Goal: Information Seeking & Learning: Check status

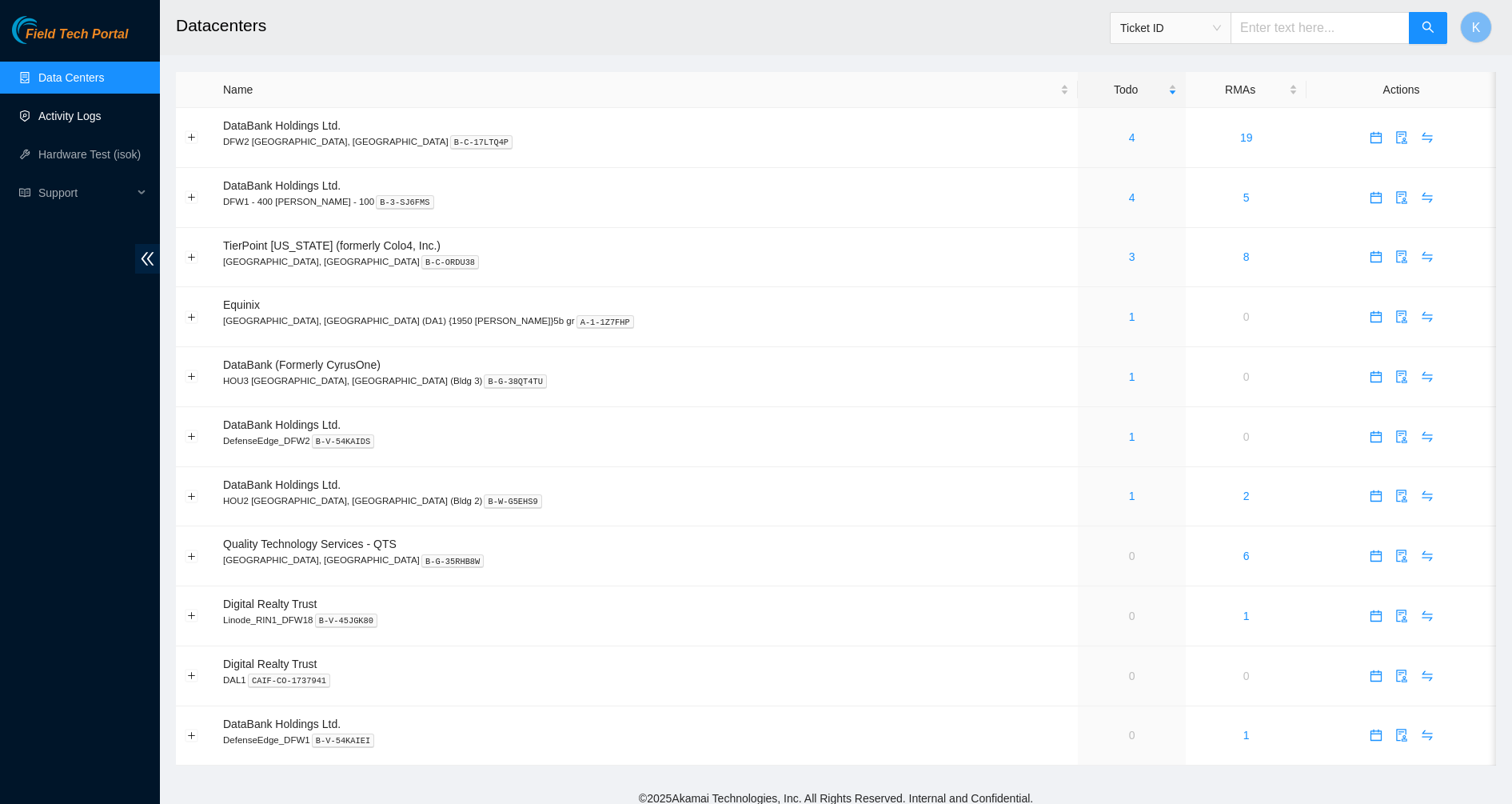
click at [88, 122] on link "Activity Logs" at bounding box center [70, 115] width 63 height 13
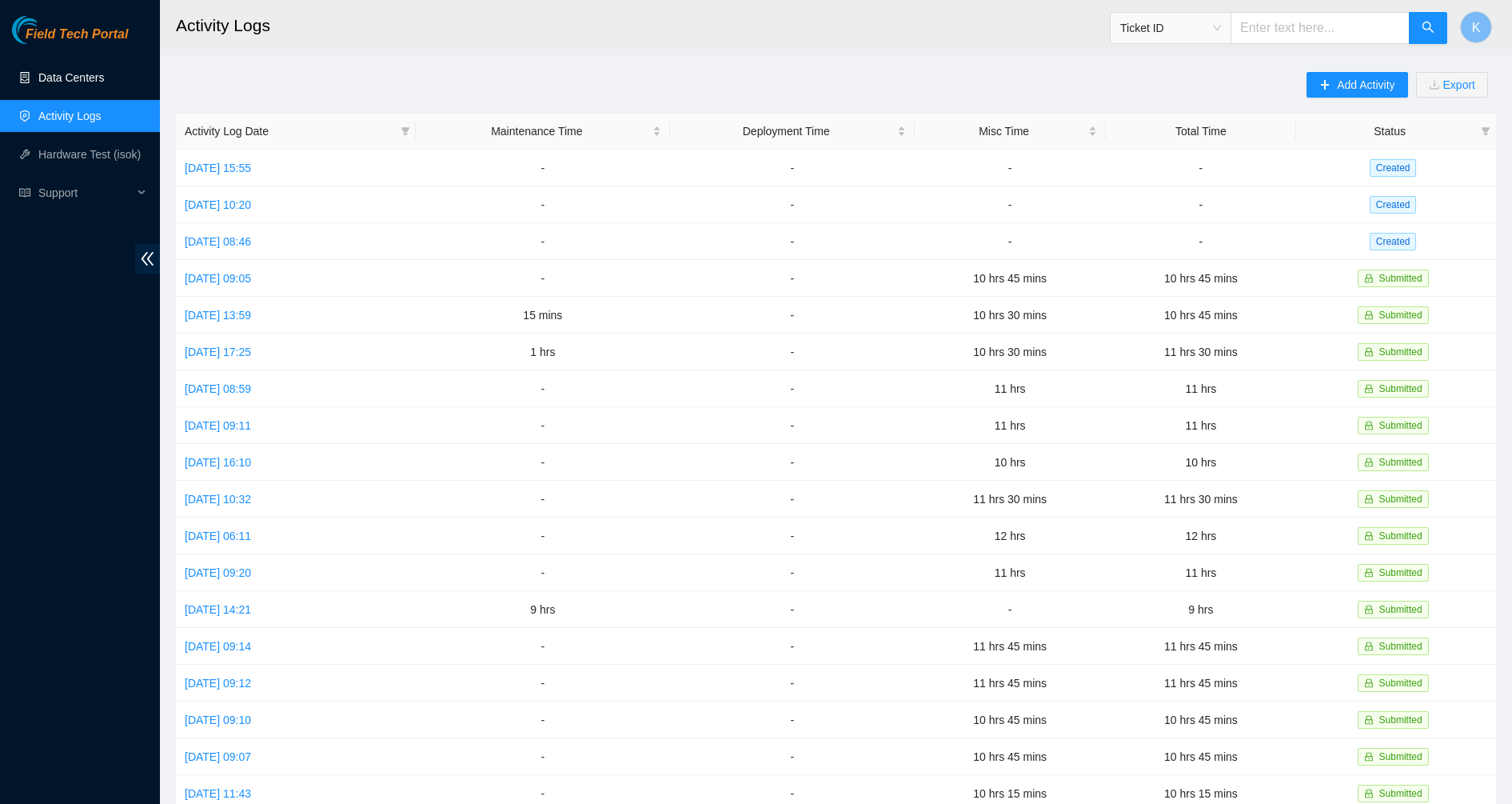
click at [91, 82] on link "Data Centers" at bounding box center [72, 78] width 65 height 13
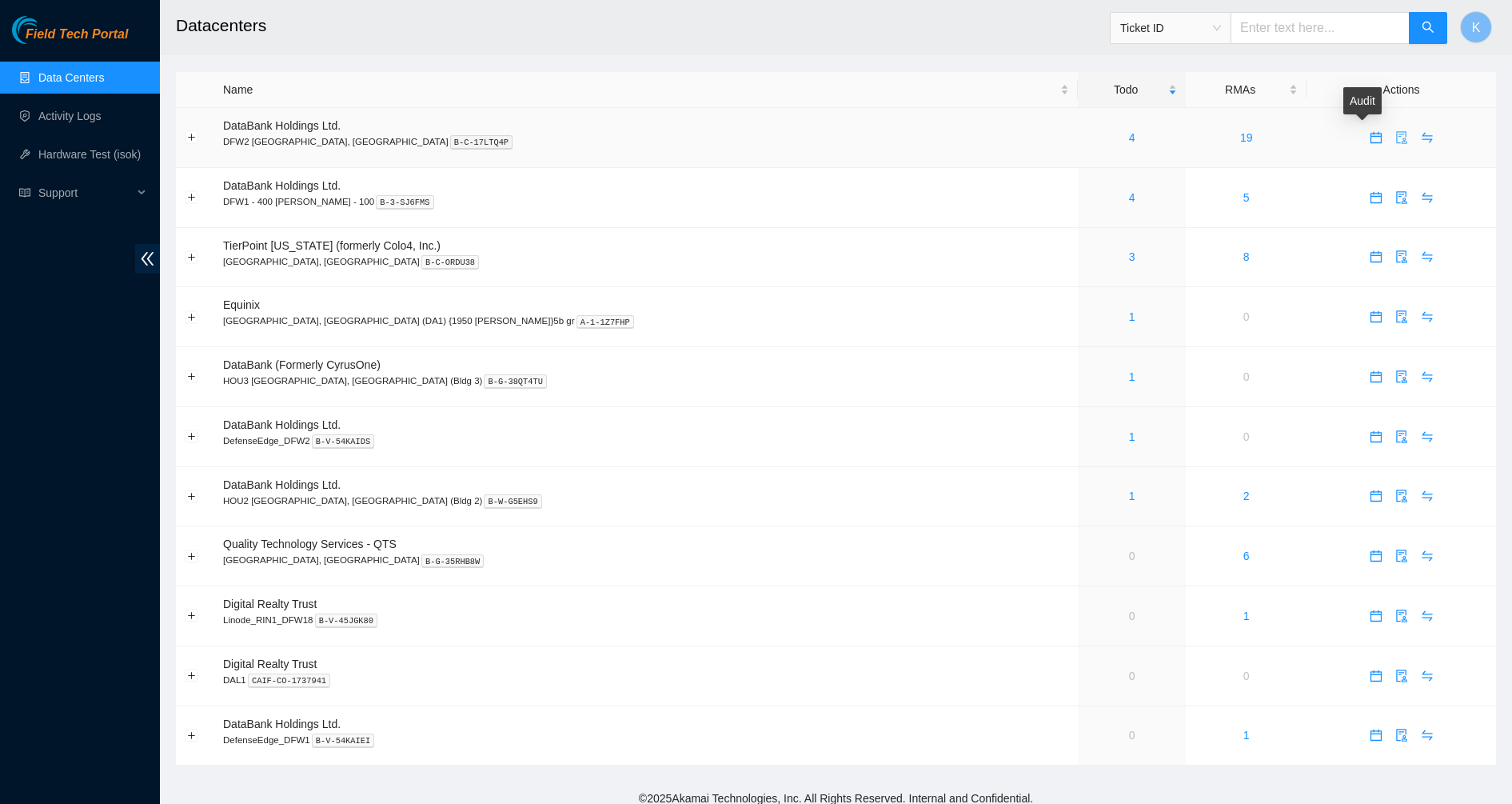
click at [1395, 135] on icon "audit" at bounding box center [1401, 137] width 13 height 13
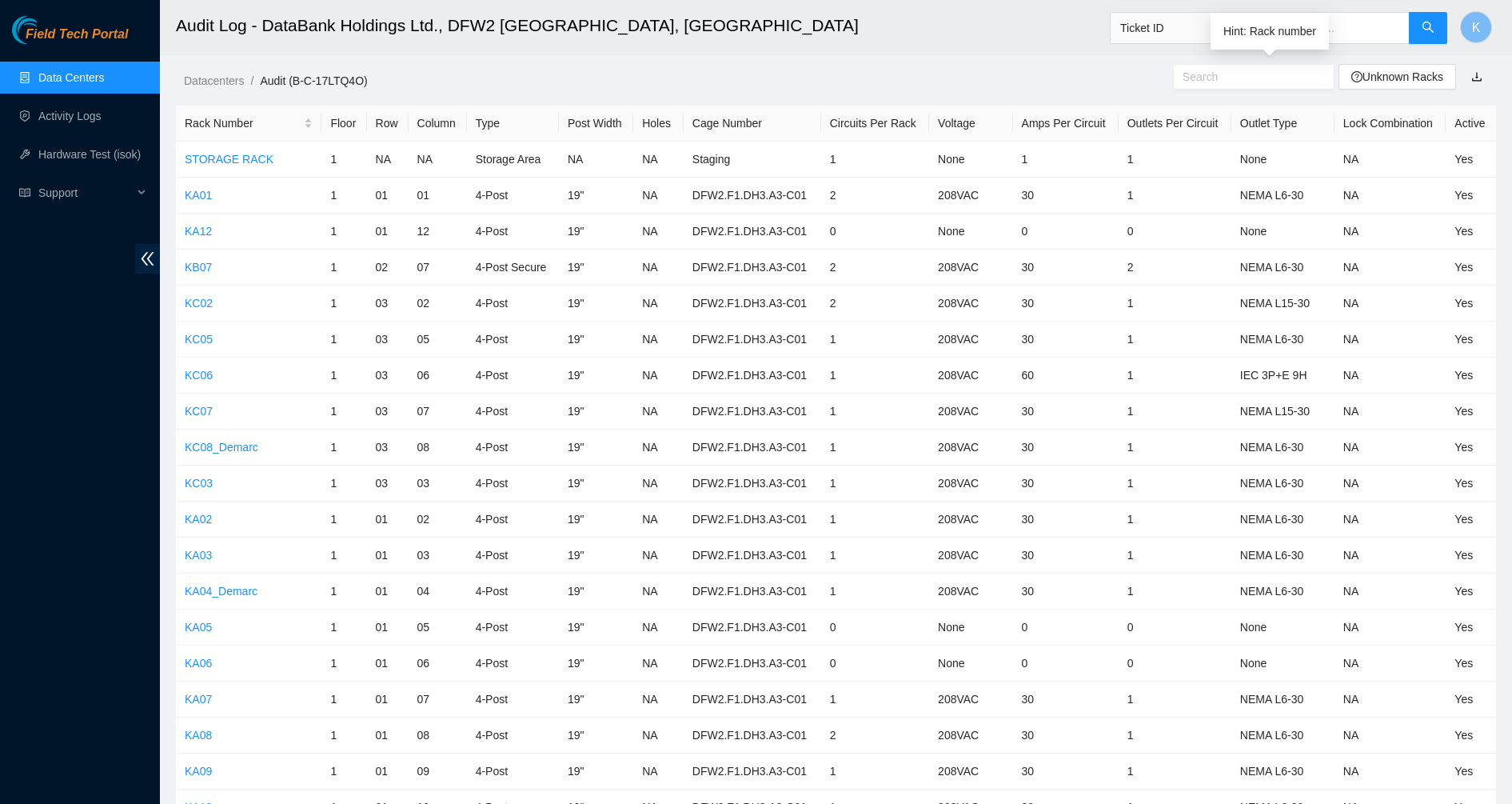
click at [1272, 78] on input "text" at bounding box center [1248, 77] width 129 height 17
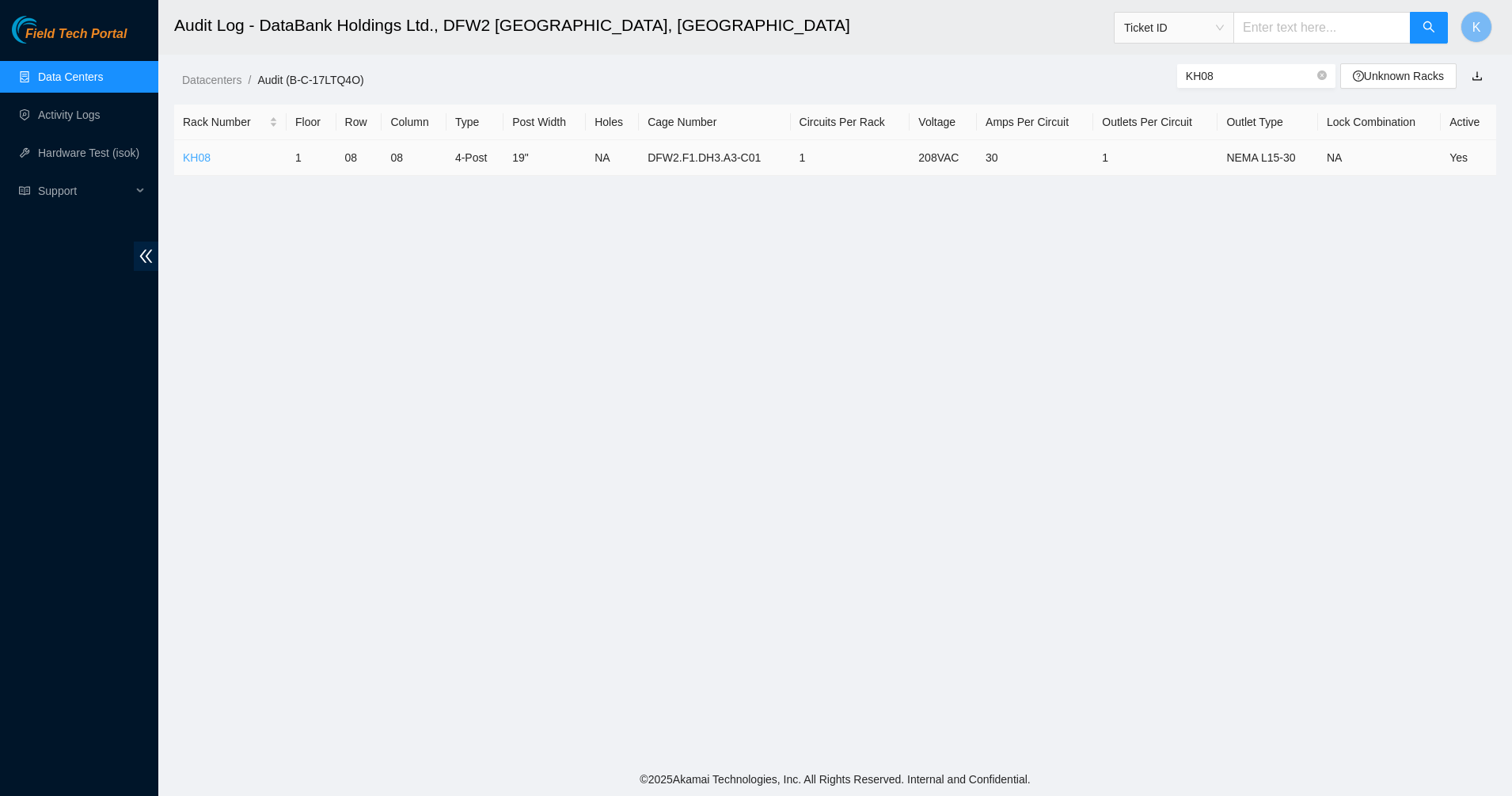
type input "KH08"
click at [188, 156] on link "KH08" at bounding box center [196, 157] width 27 height 13
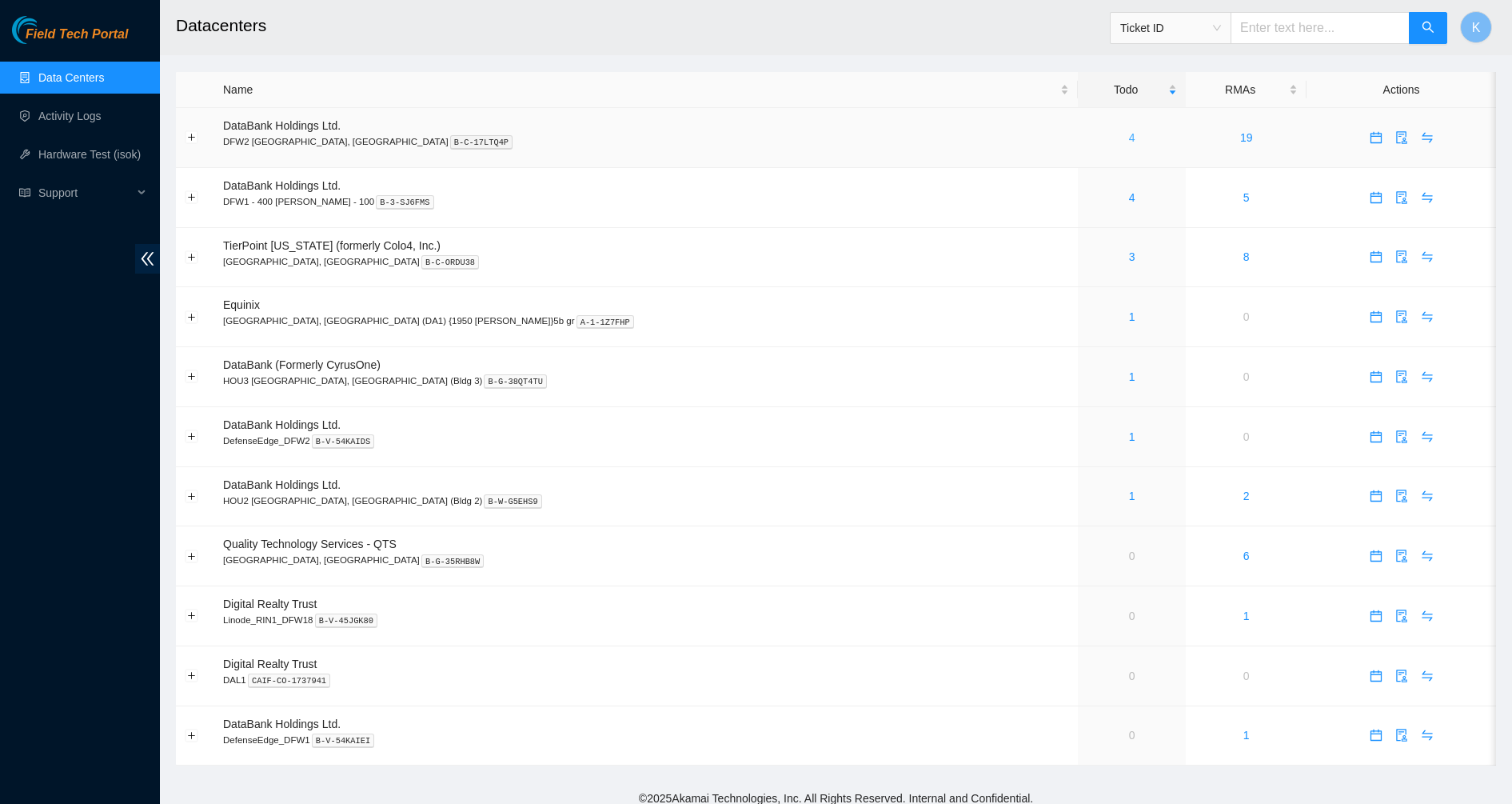
click at [1129, 137] on link "4" at bounding box center [1131, 137] width 6 height 13
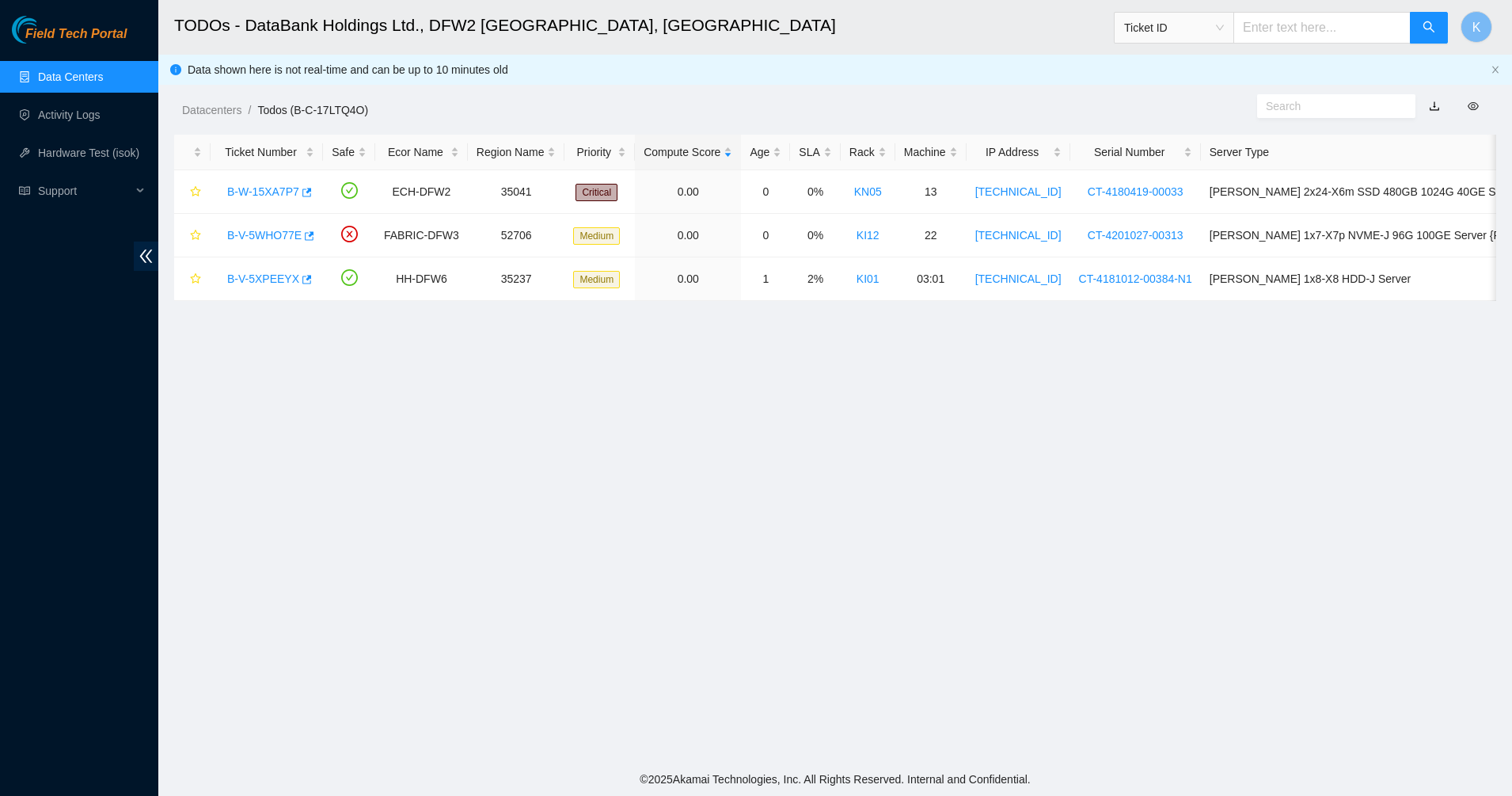
click at [72, 83] on link "Data Centers" at bounding box center [71, 77] width 65 height 13
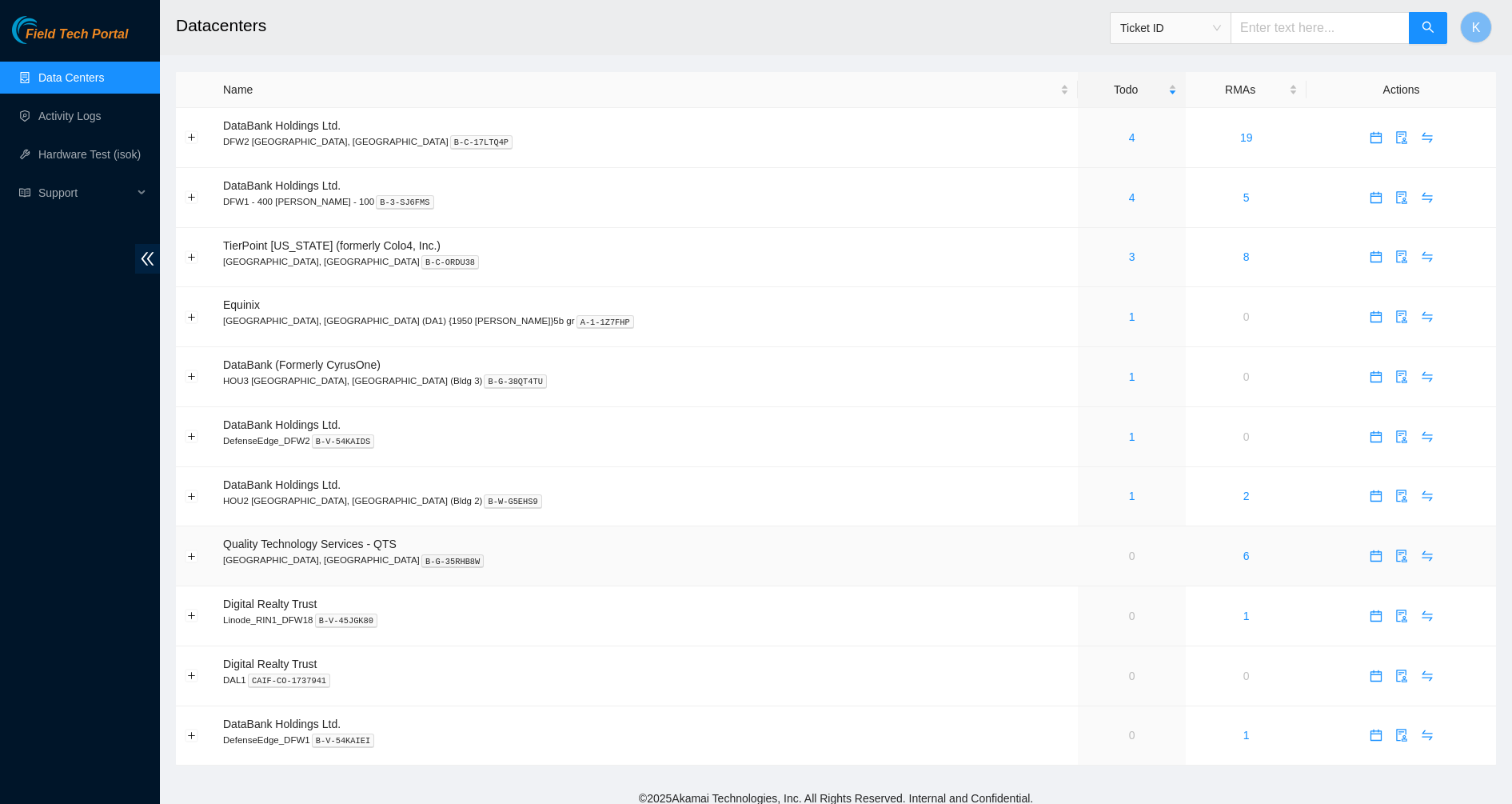
click at [1129, 560] on link "0" at bounding box center [1131, 556] width 6 height 13
click at [1129, 442] on link "1" at bounding box center [1131, 436] width 6 height 13
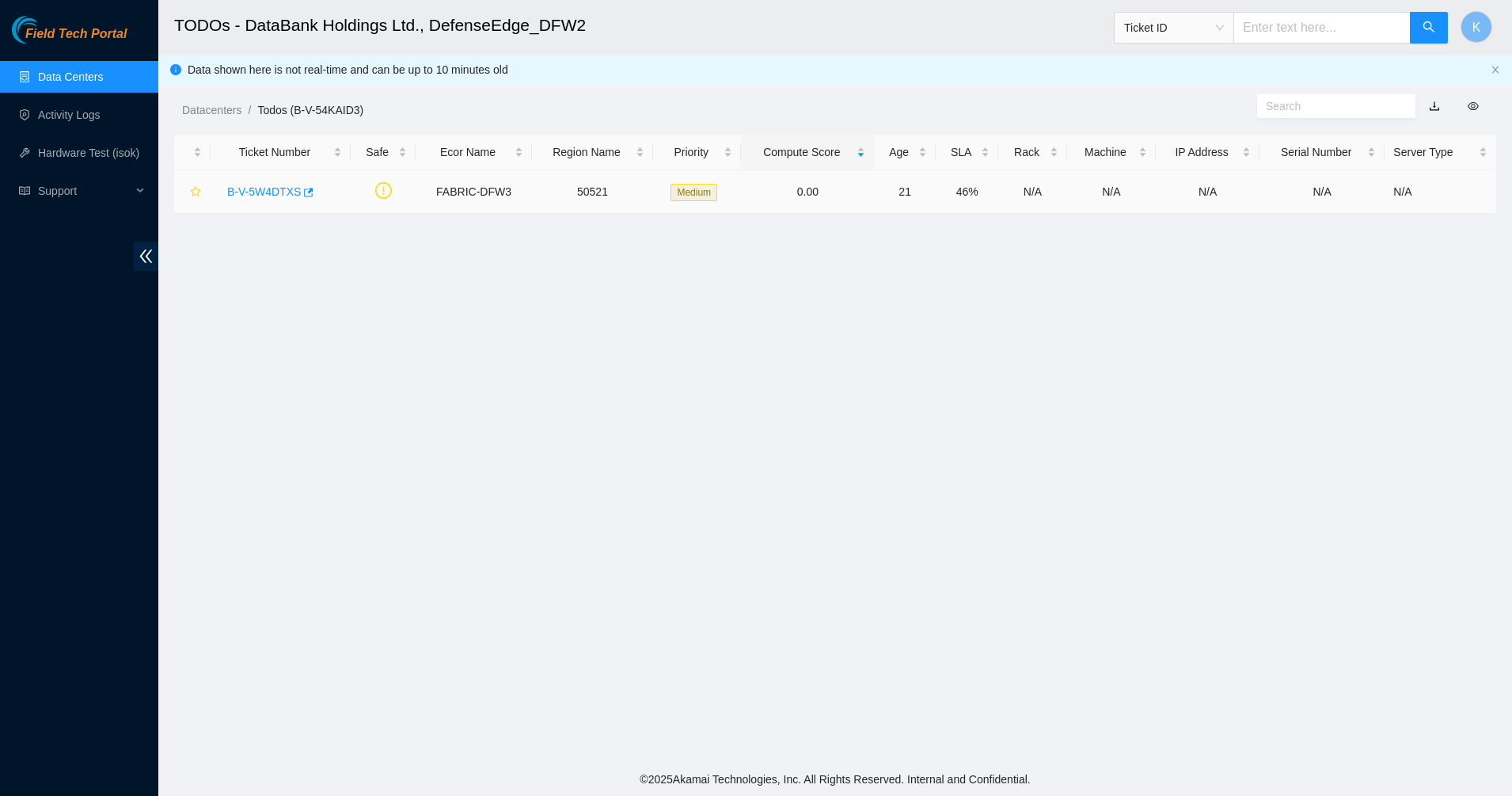
click at [261, 188] on link "B-V-5W4DTXS" at bounding box center [264, 191] width 73 height 13
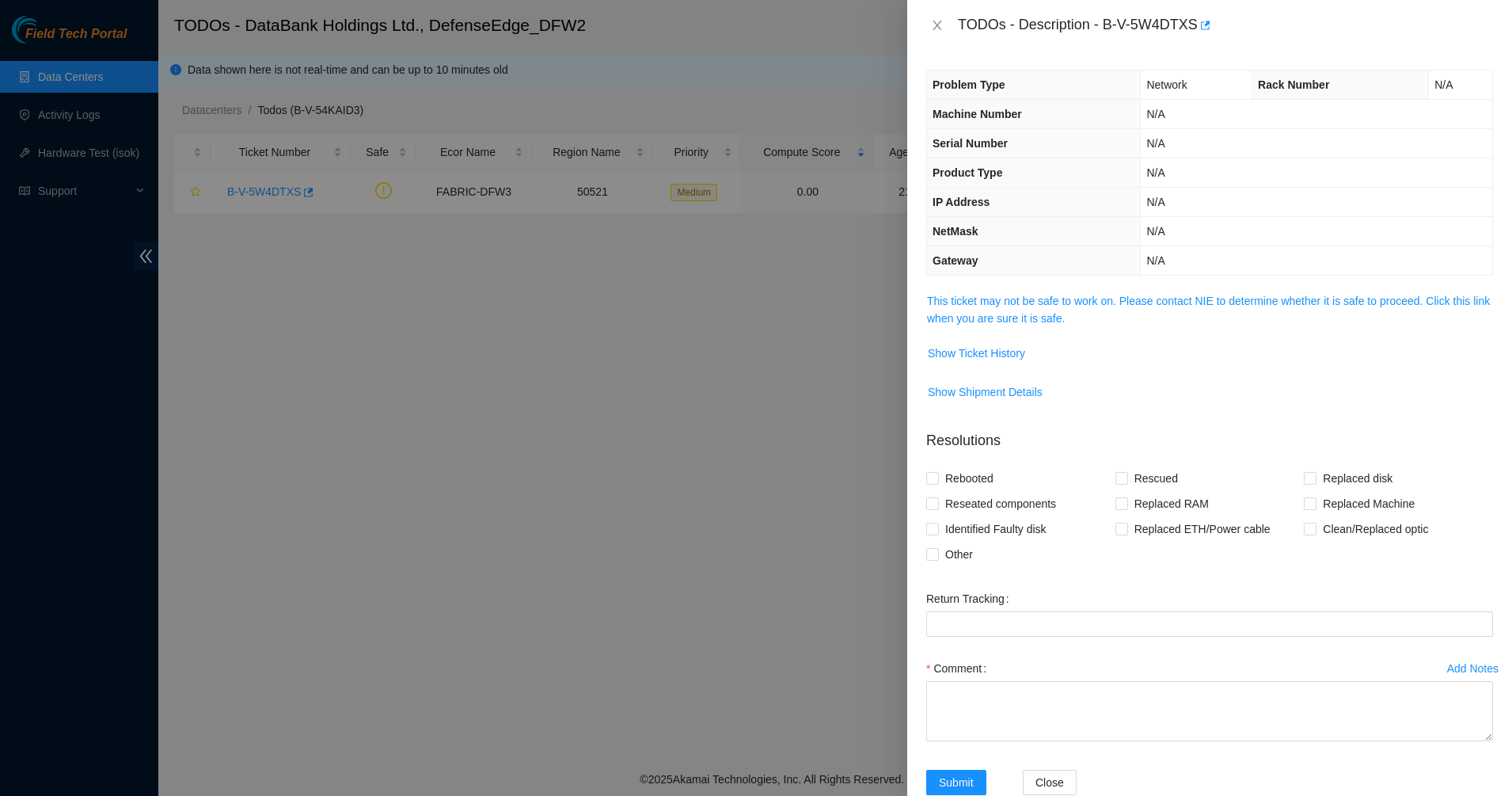
click at [1004, 286] on div "Problem Type Network Rack Number N/A Machine Number N/A Serial Number N/A Produ…" at bounding box center [1209, 422] width 605 height 745
click at [1007, 314] on link "This ticket may not be safe to work on. Please contact NIE to determine whether…" at bounding box center [1208, 309] width 563 height 30
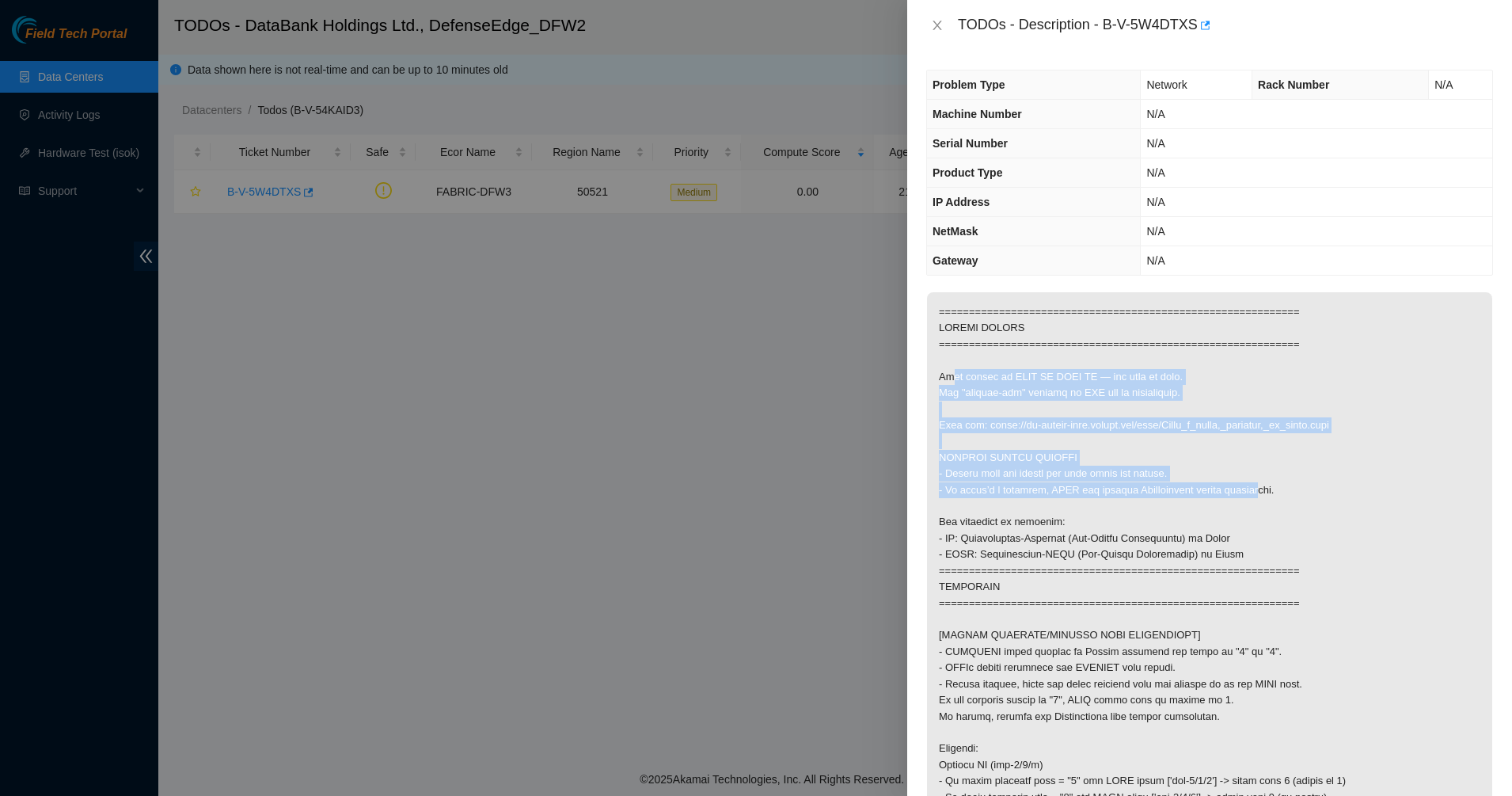
drag, startPoint x: 1241, startPoint y: 509, endPoint x: 1018, endPoint y: 391, distance: 252.3
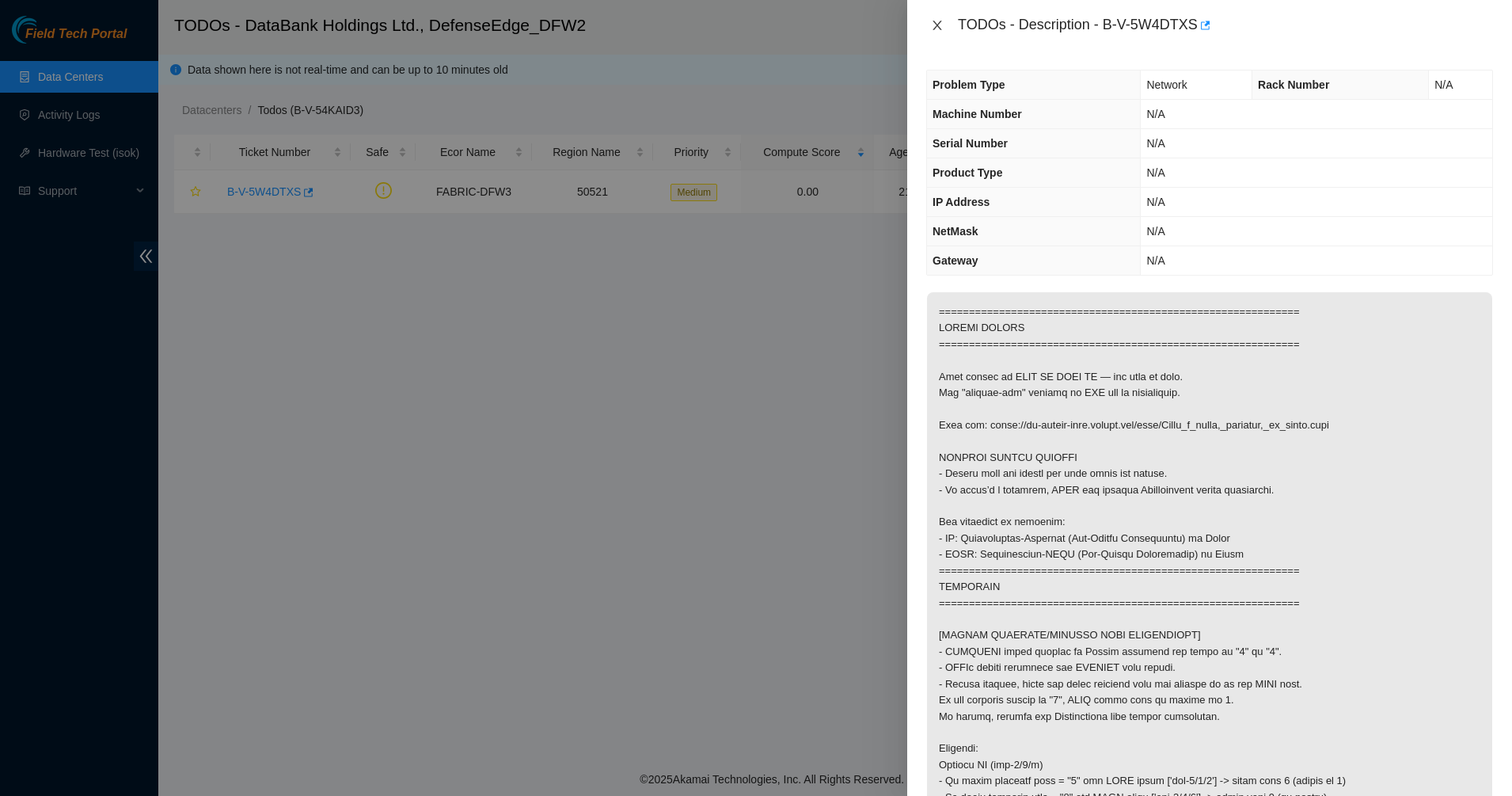
click at [935, 26] on icon "close" at bounding box center [936, 25] width 13 height 13
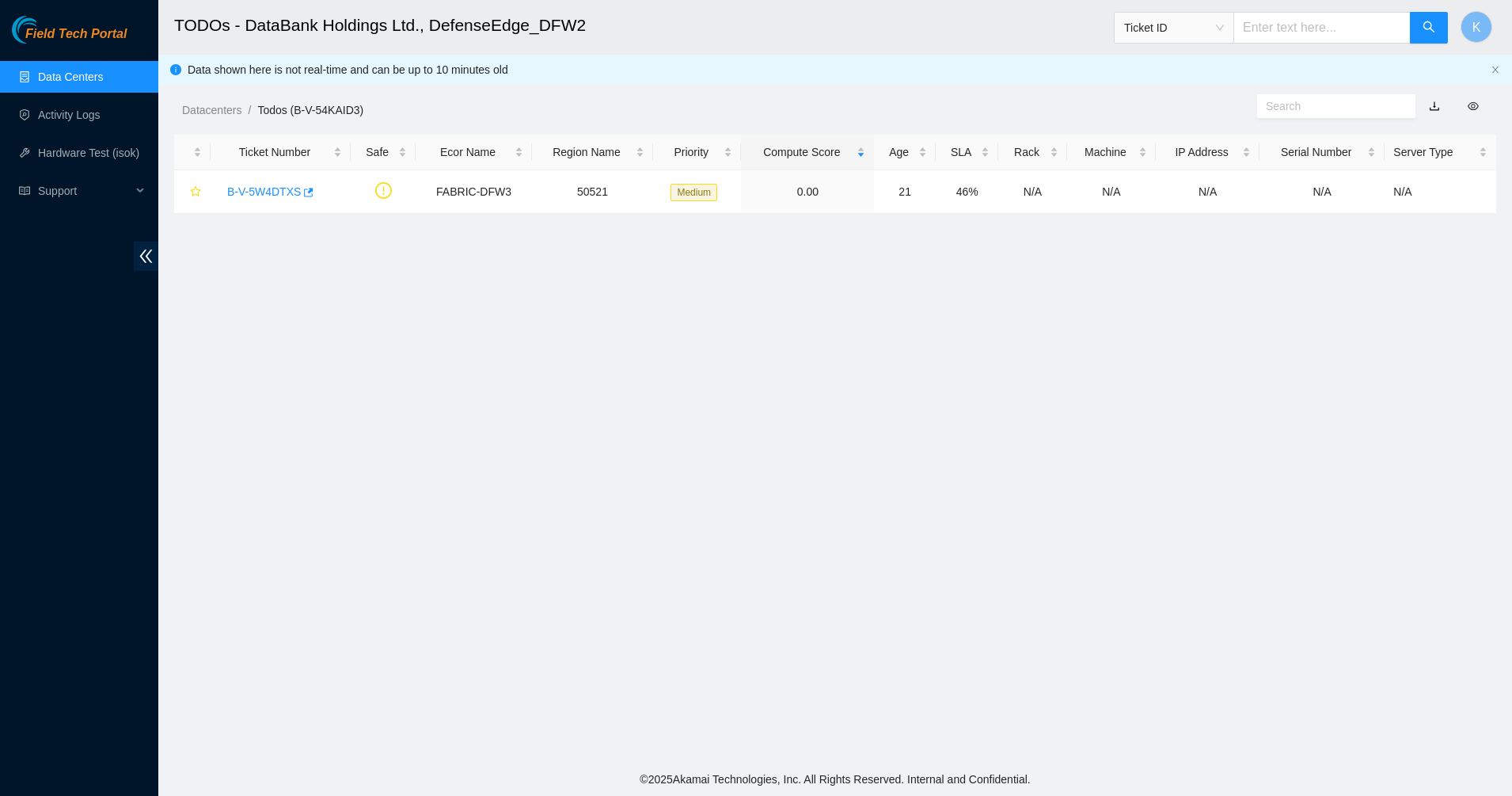
click at [544, 487] on main "TODOs - DataBank Holdings Ltd., DefenseEdge_DFW2 Ticket ID K Data shown here is…" at bounding box center [835, 381] width 1353 height 763
click at [516, 387] on main "TODOs - DataBank Holdings Ltd., DefenseEdge_DFW2 Ticket ID K Data shown here is…" at bounding box center [835, 381] width 1353 height 763
click at [59, 71] on link "Data Centers" at bounding box center [71, 77] width 65 height 13
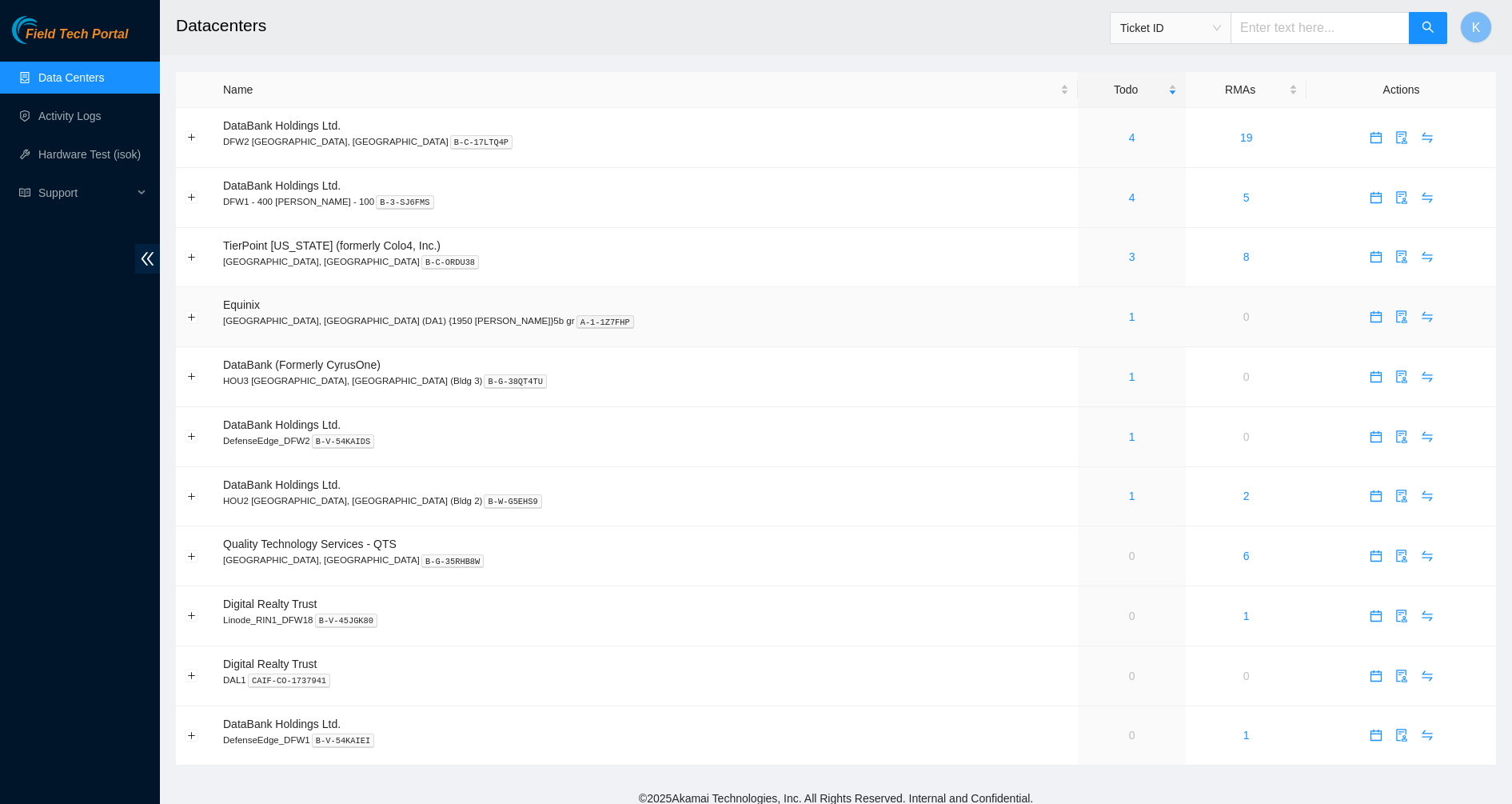
click at [1086, 317] on div "1" at bounding box center [1131, 316] width 90 height 17
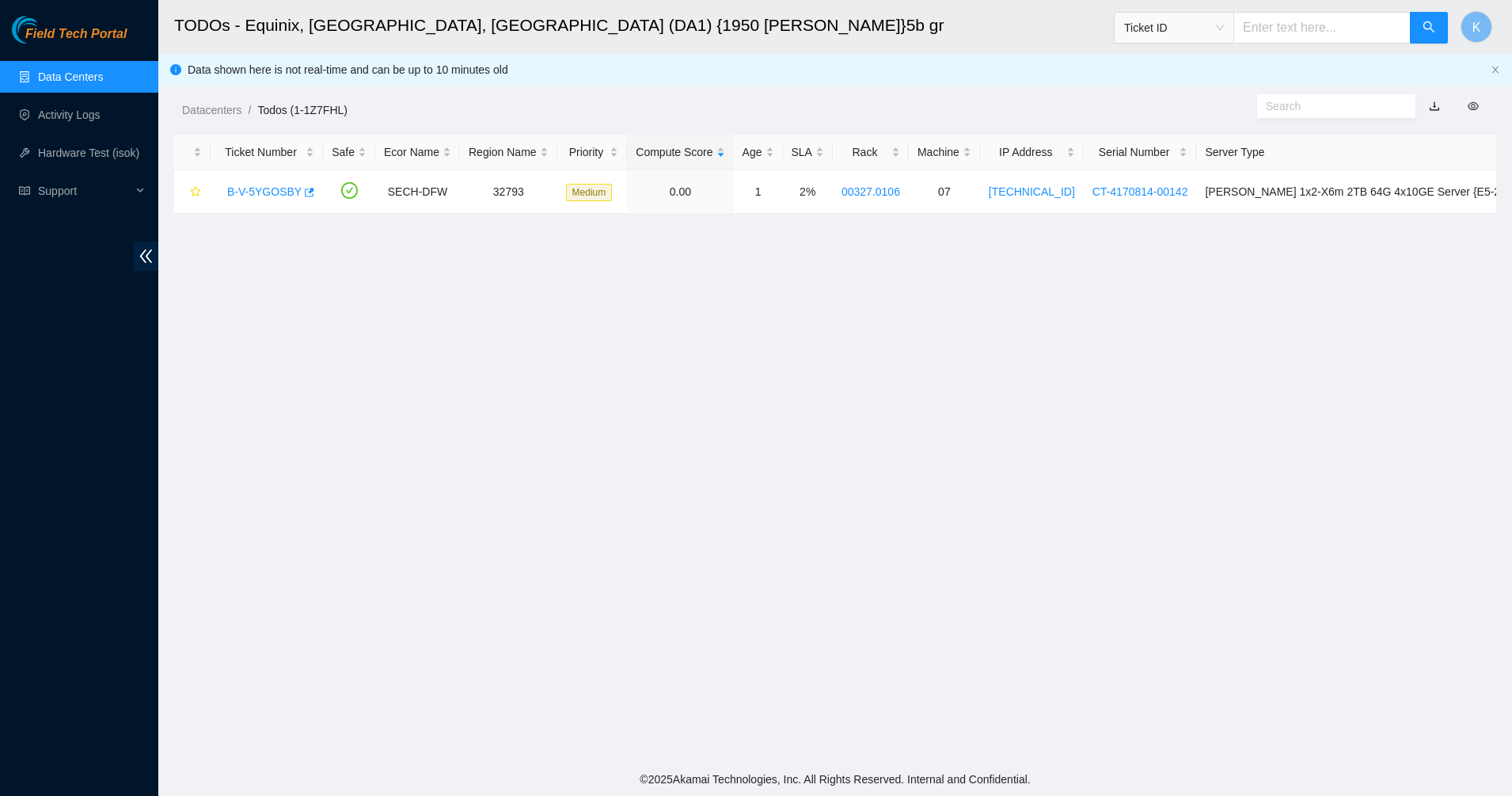
click at [49, 71] on link "Data Centers" at bounding box center [71, 77] width 65 height 13
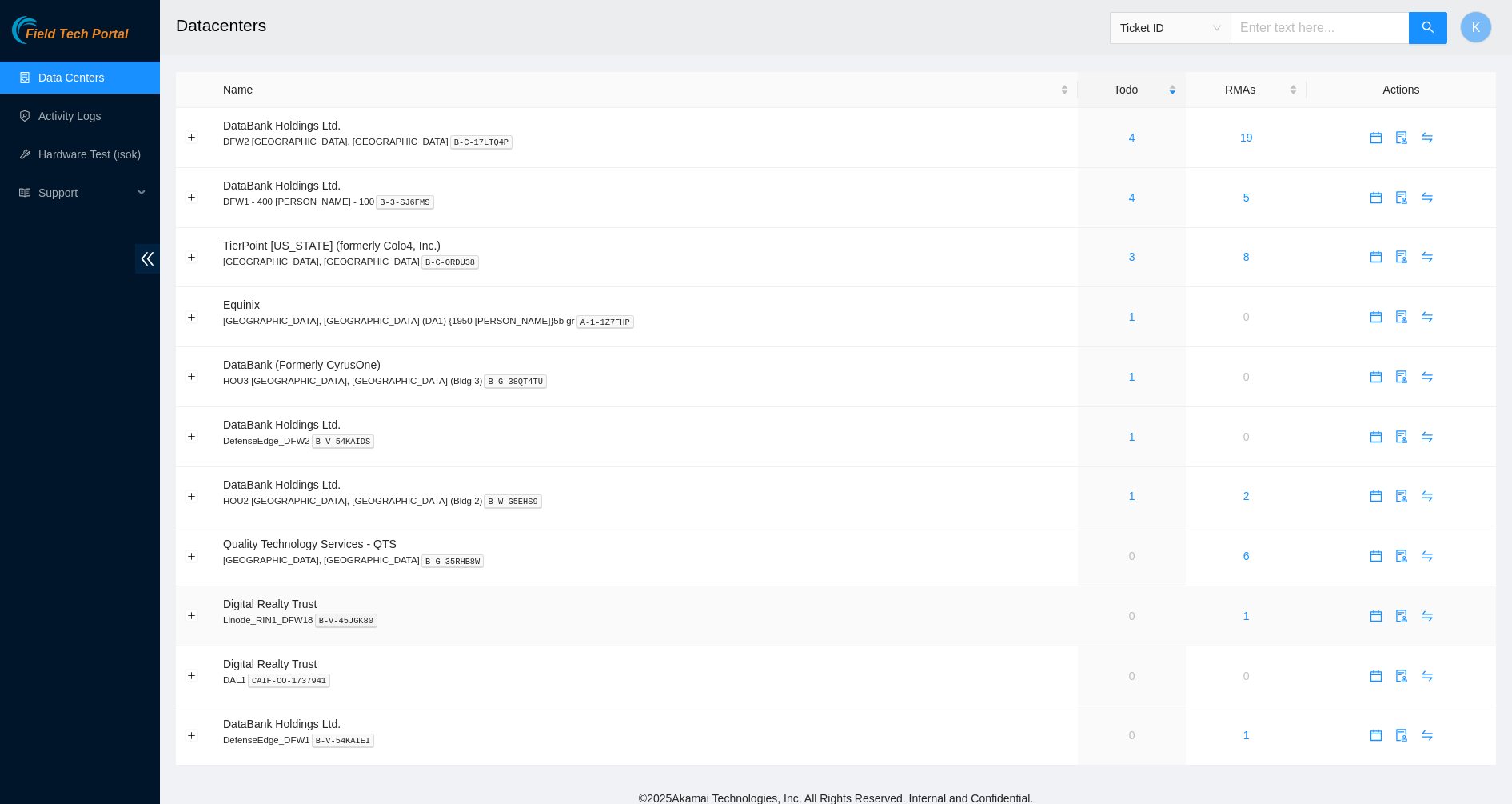
scroll to position [11, 0]
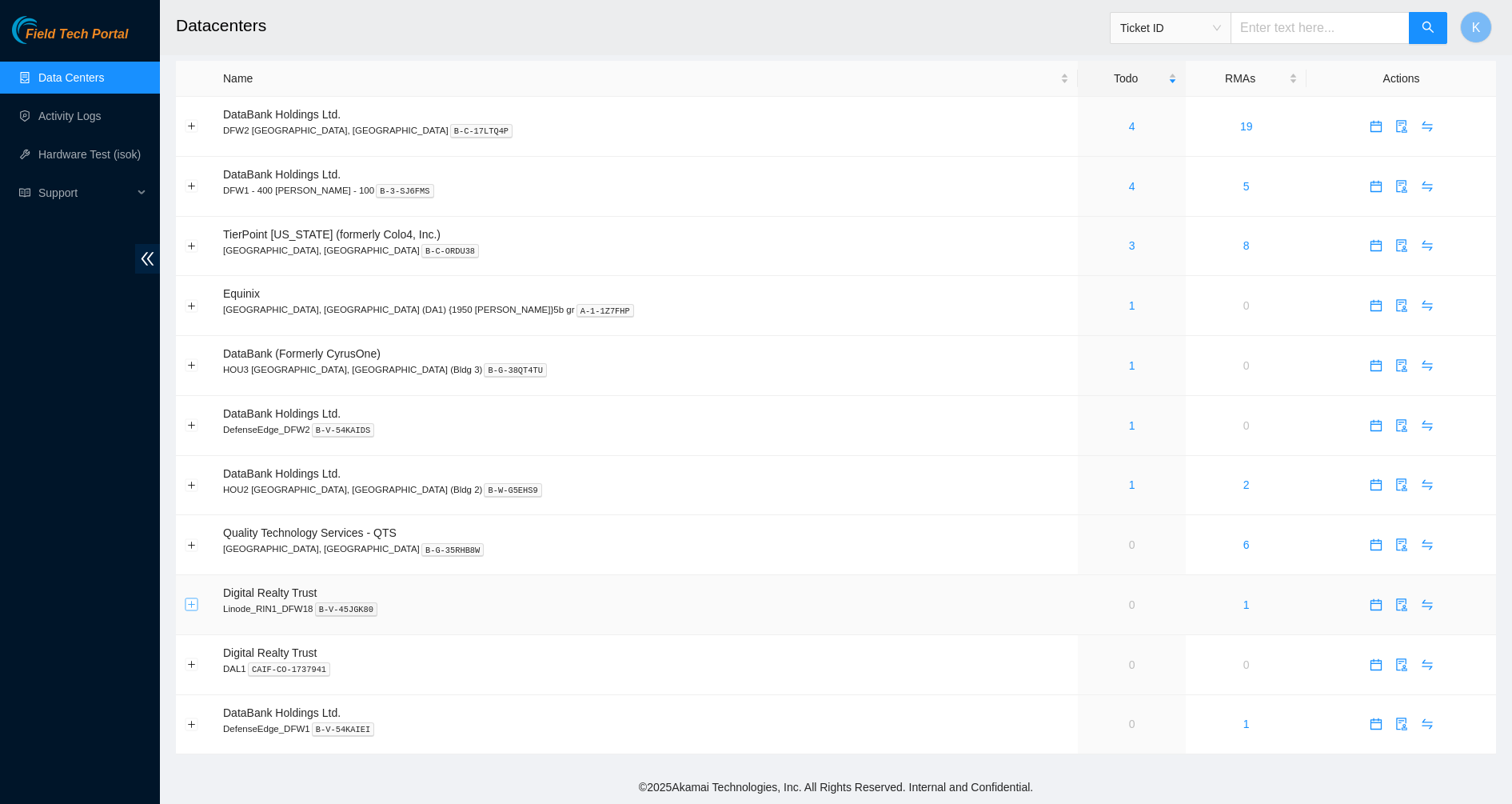
click at [196, 604] on button "Expand row" at bounding box center [191, 604] width 13 height 13
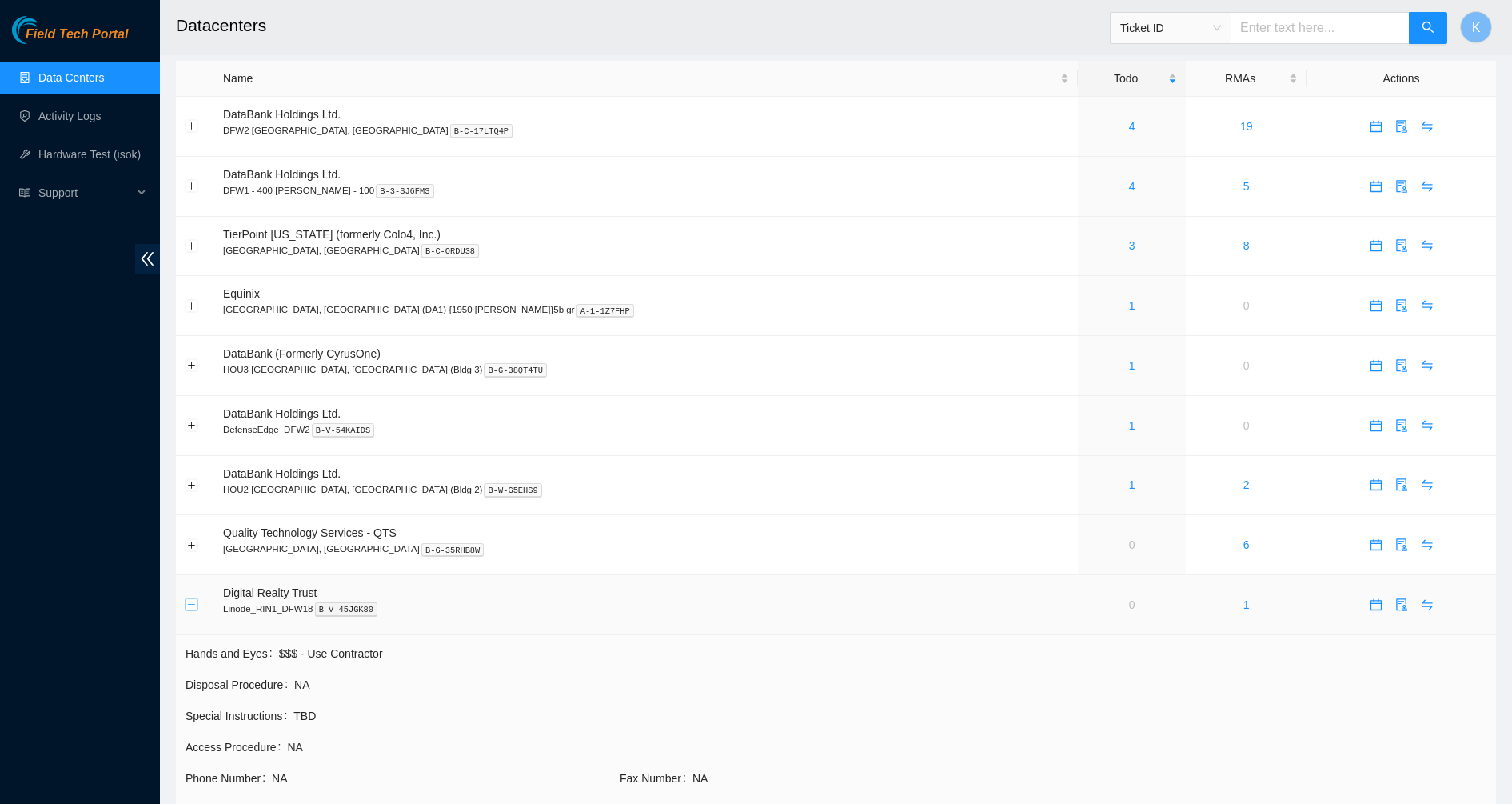
click at [196, 604] on button "Collapse row" at bounding box center [191, 604] width 13 height 13
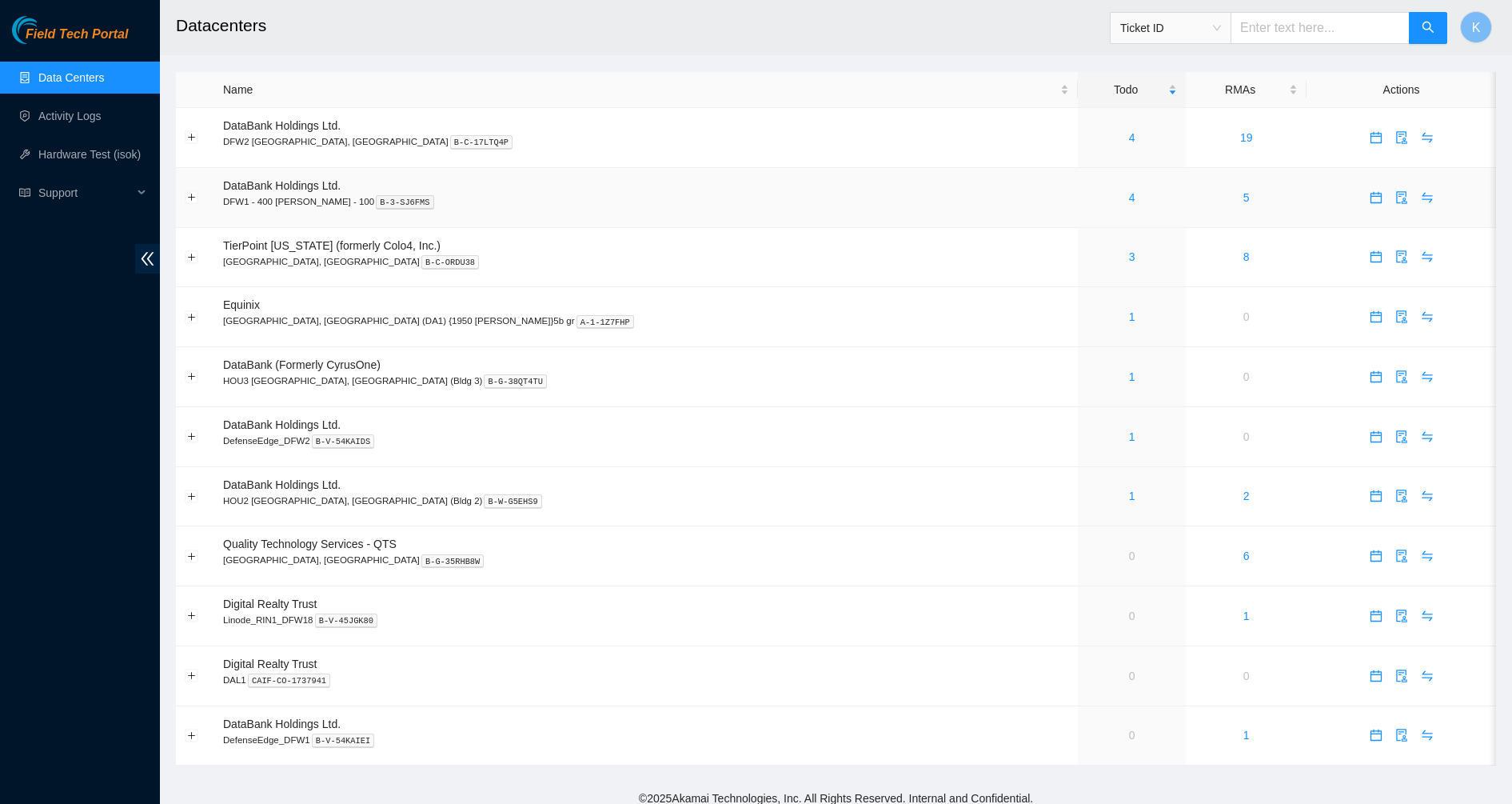
click at [1086, 198] on div "4" at bounding box center [1131, 197] width 90 height 17
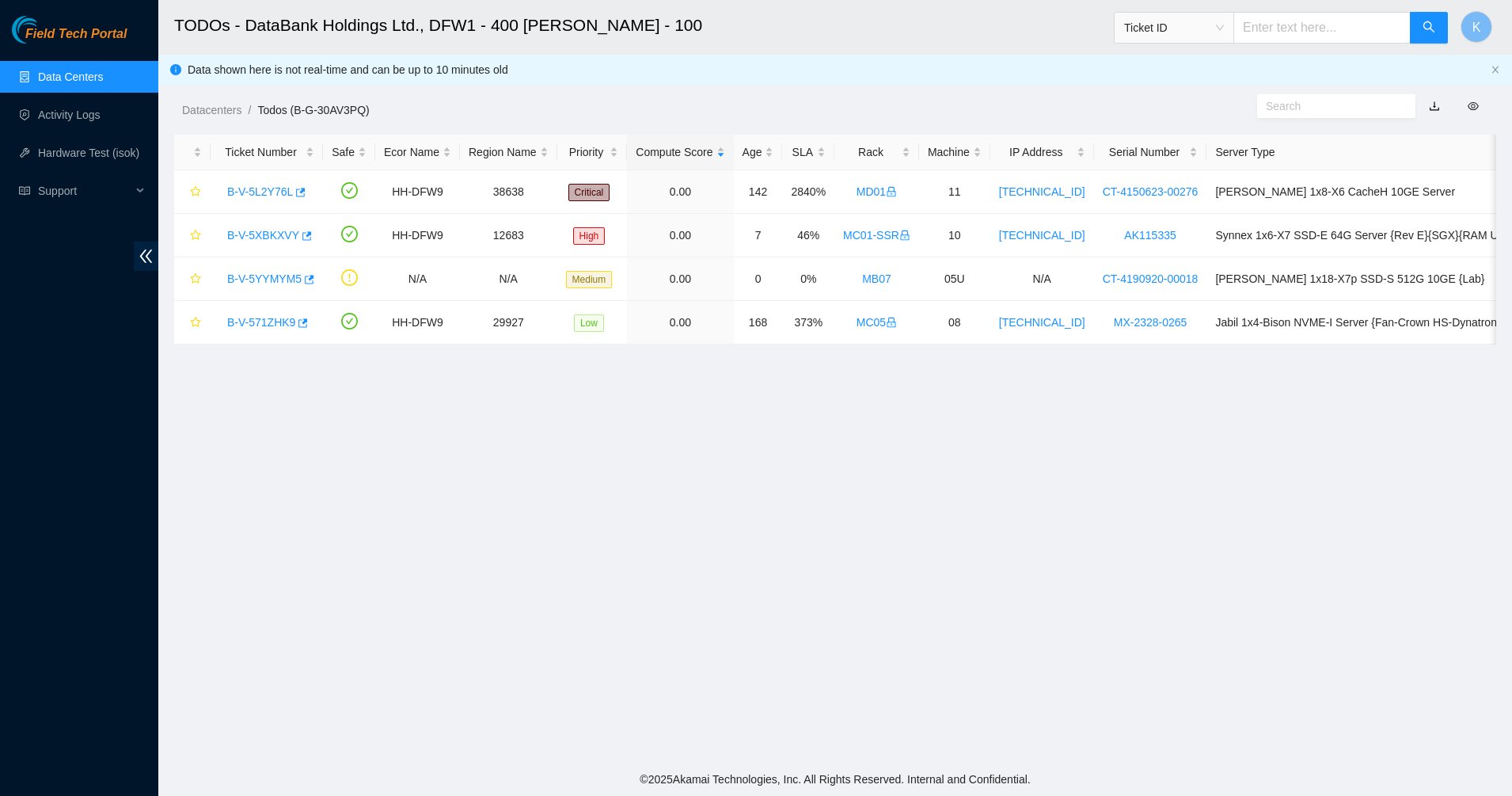
click at [72, 73] on link "Data Centers" at bounding box center [71, 77] width 65 height 13
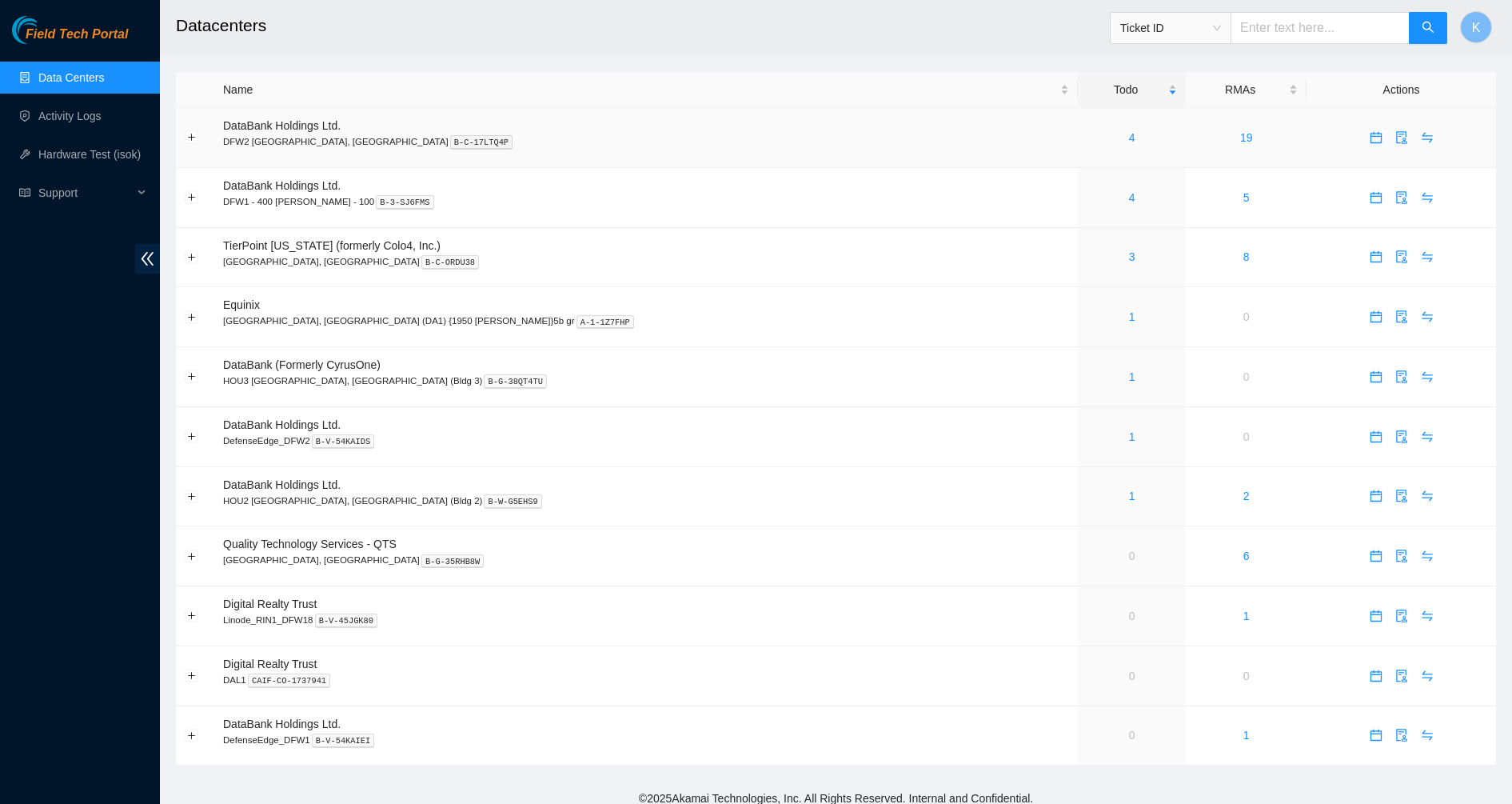
click at [1078, 123] on td "4" at bounding box center [1131, 138] width 108 height 60
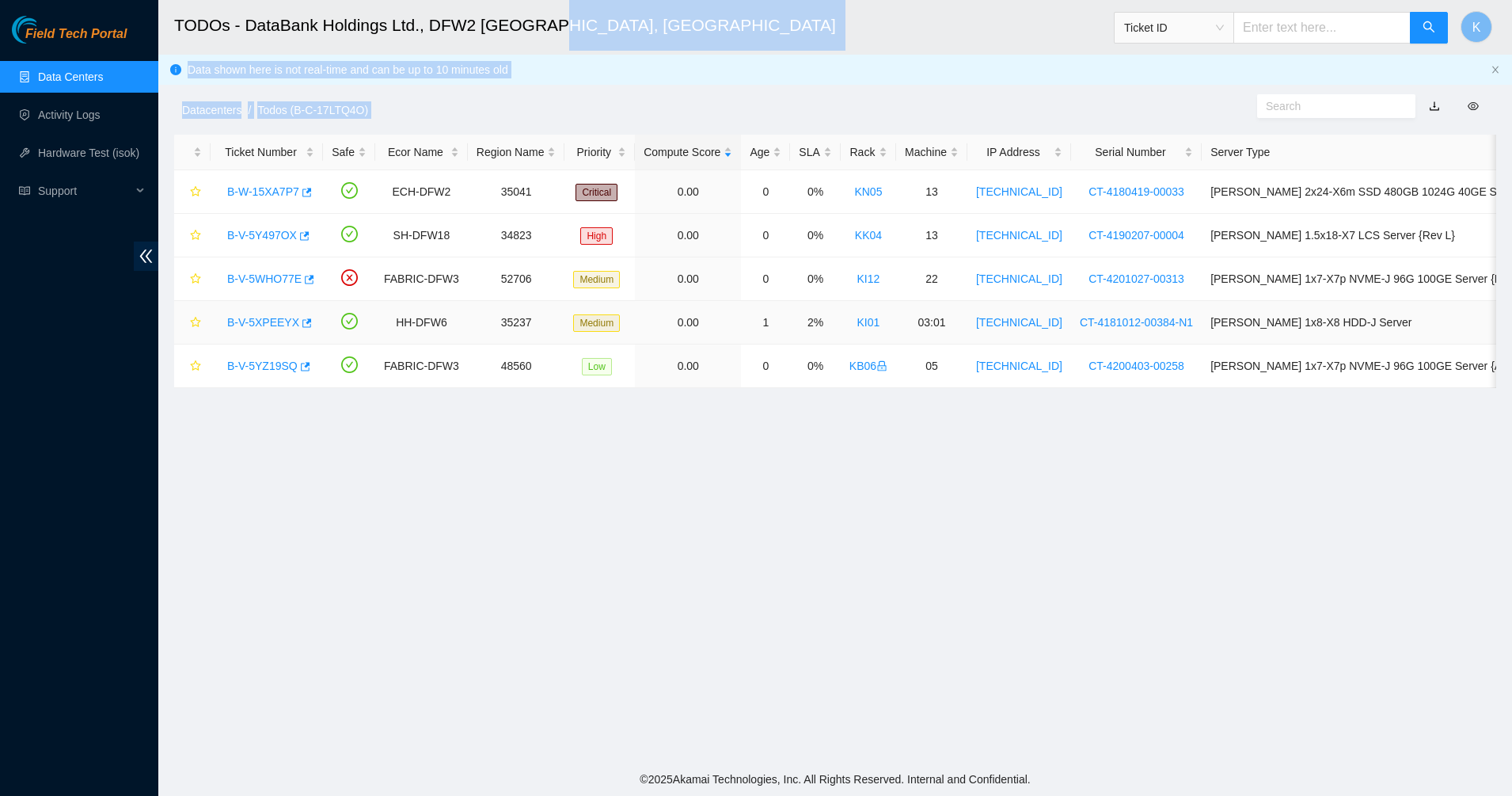
drag, startPoint x: 548, startPoint y: 40, endPoint x: 774, endPoint y: 485, distance: 499.1
click at [774, 485] on main "TODOs - DataBank Holdings Ltd., DFW2 Richardson, TX Ticket ID K Data shown here…" at bounding box center [835, 381] width 1353 height 763
click at [774, 486] on main "TODOs - DataBank Holdings Ltd., DFW2 Richardson, TX Ticket ID K Data shown here…" at bounding box center [835, 381] width 1353 height 763
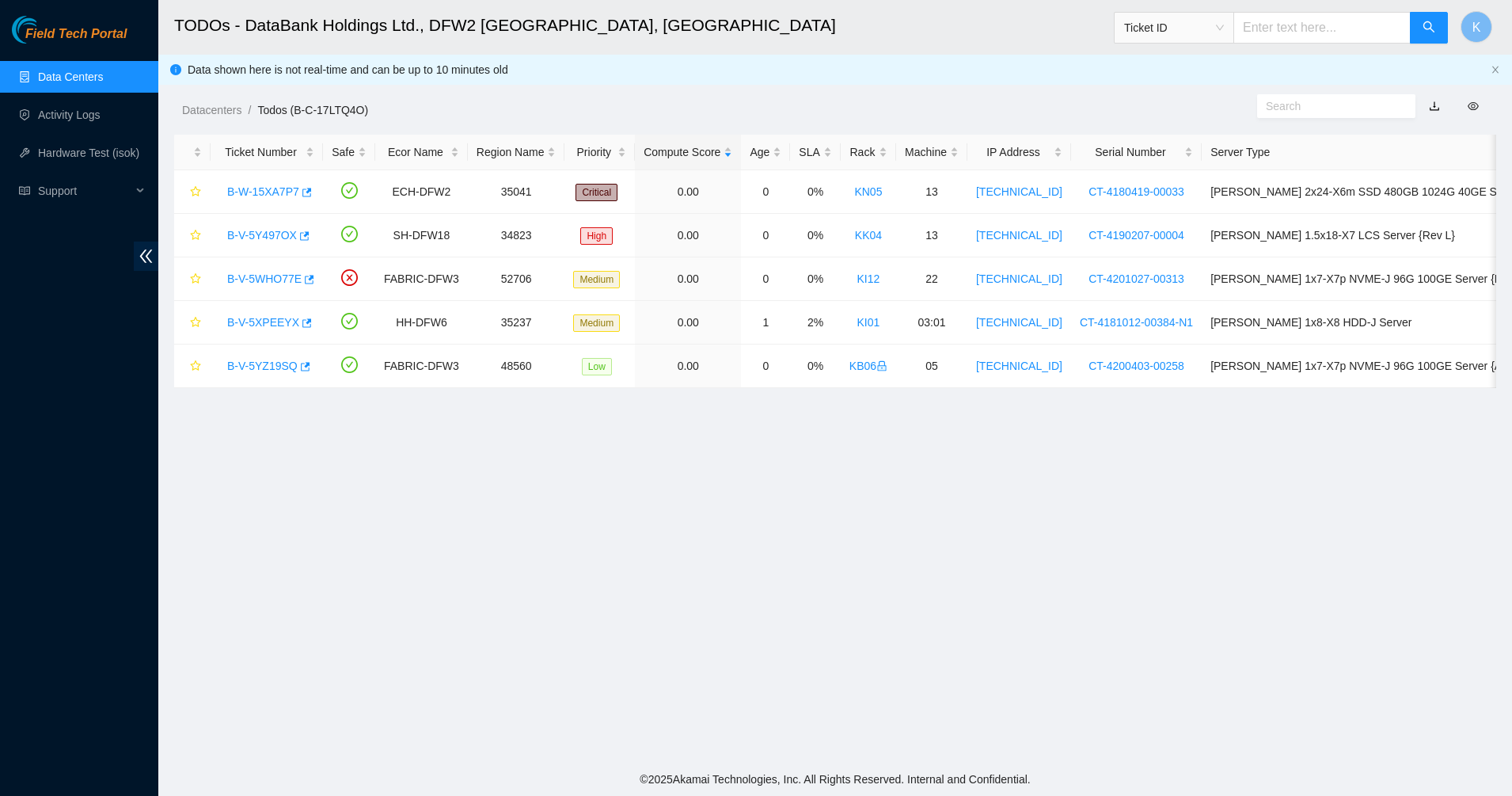
click at [49, 71] on link "Data Centers" at bounding box center [71, 77] width 65 height 13
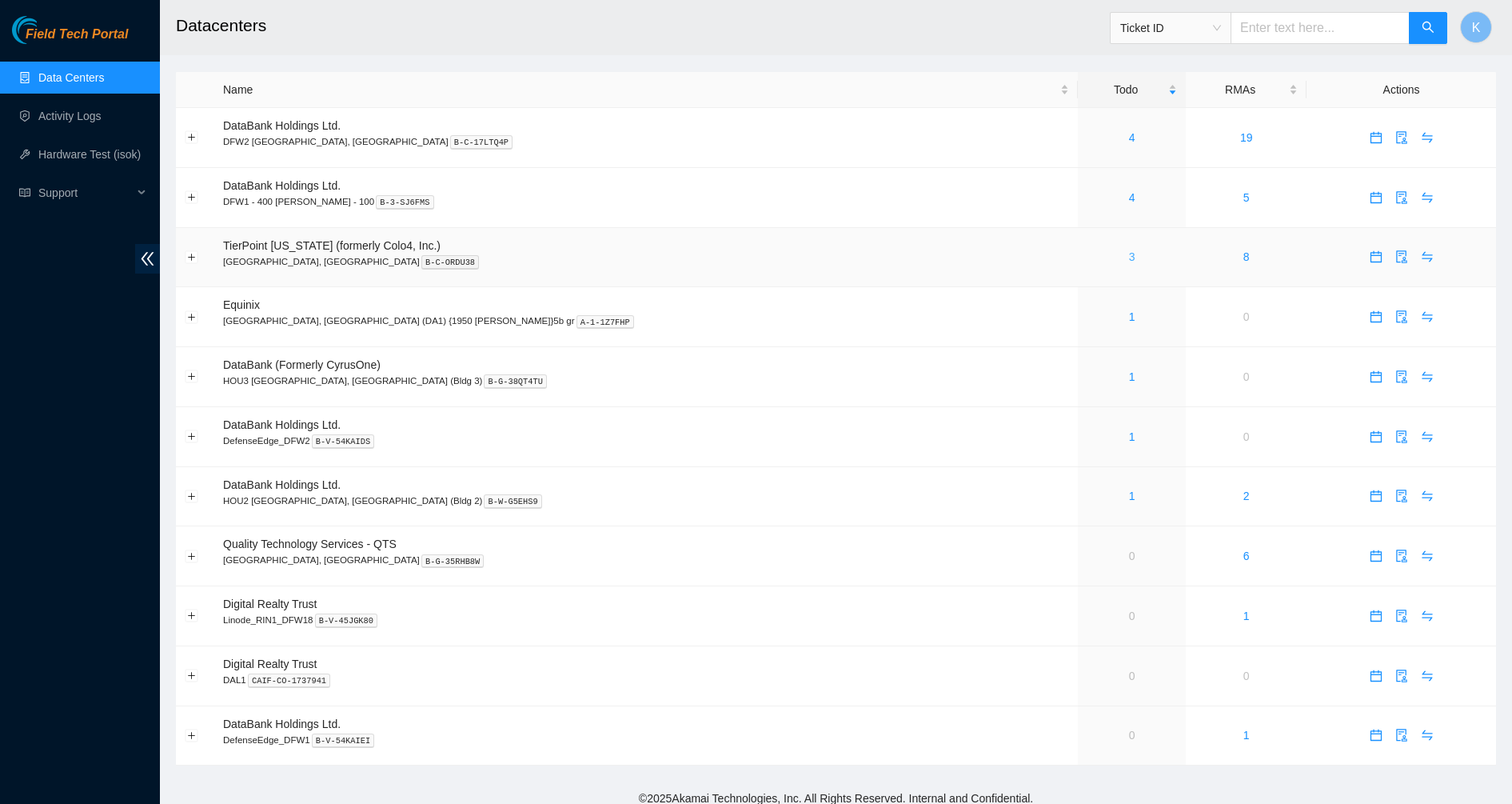
click at [1129, 256] on link "3" at bounding box center [1131, 256] width 6 height 13
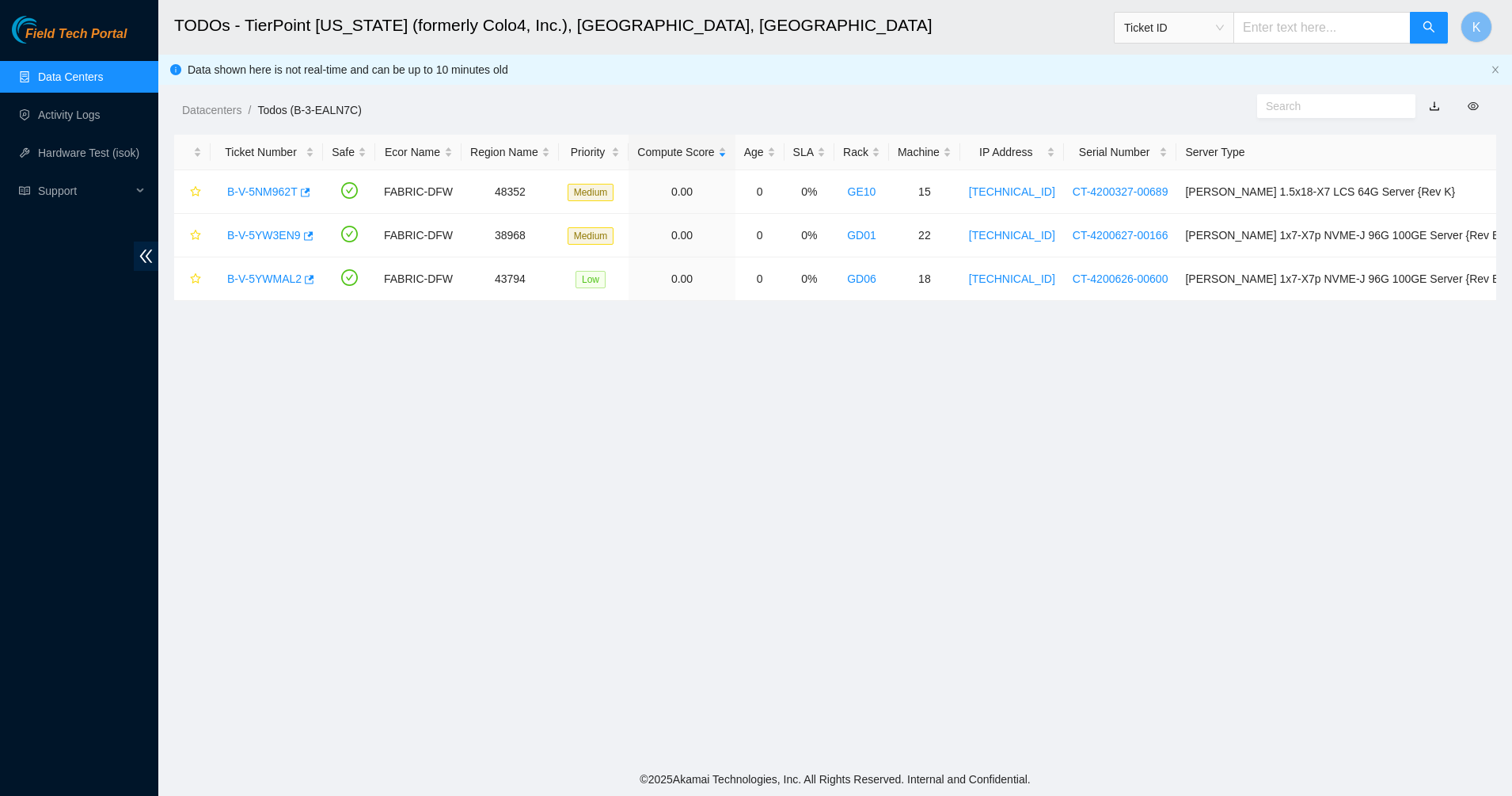
click at [91, 73] on link "Data Centers" at bounding box center [71, 77] width 65 height 13
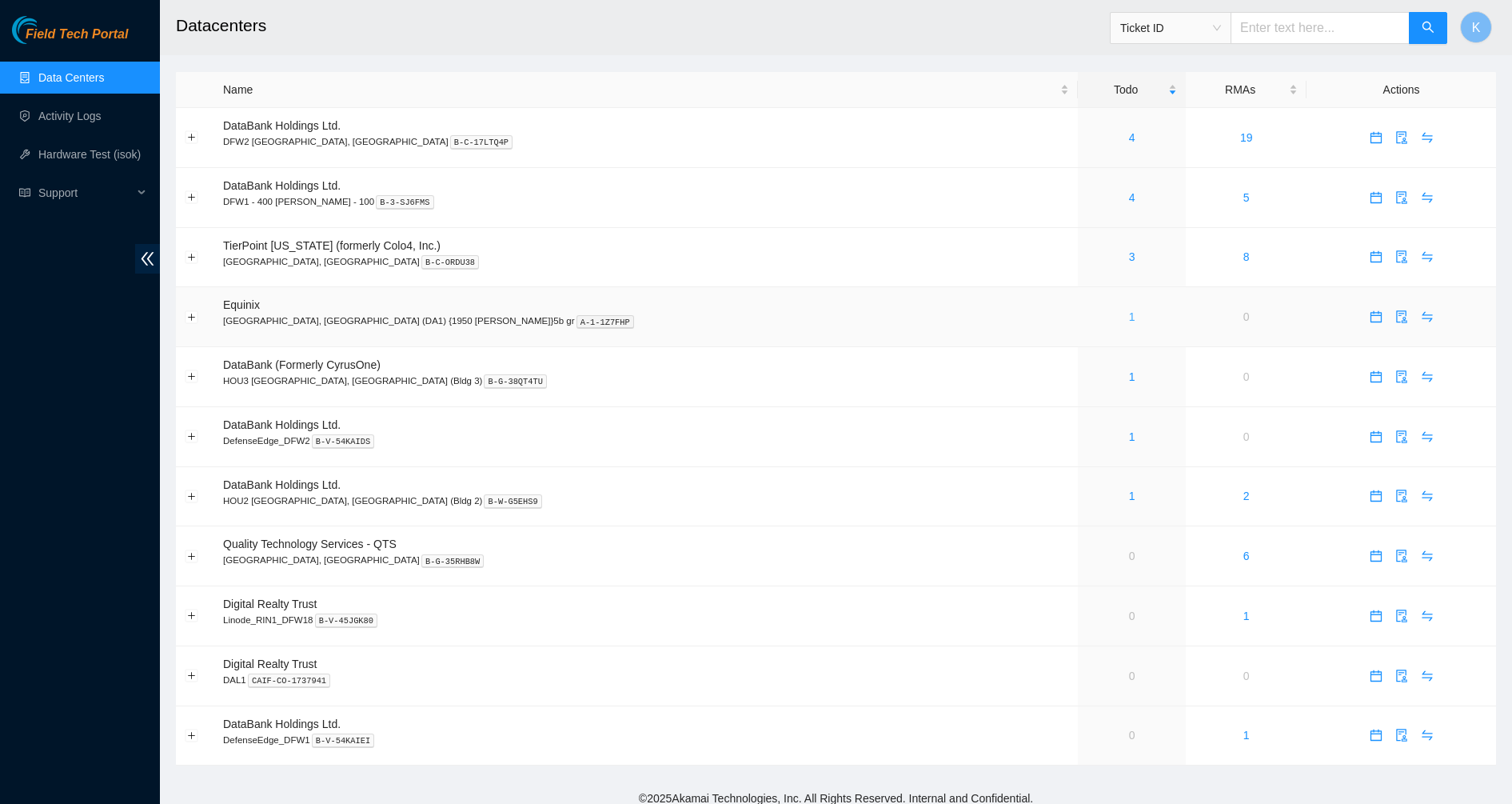
click at [1129, 319] on link "1" at bounding box center [1131, 316] width 6 height 13
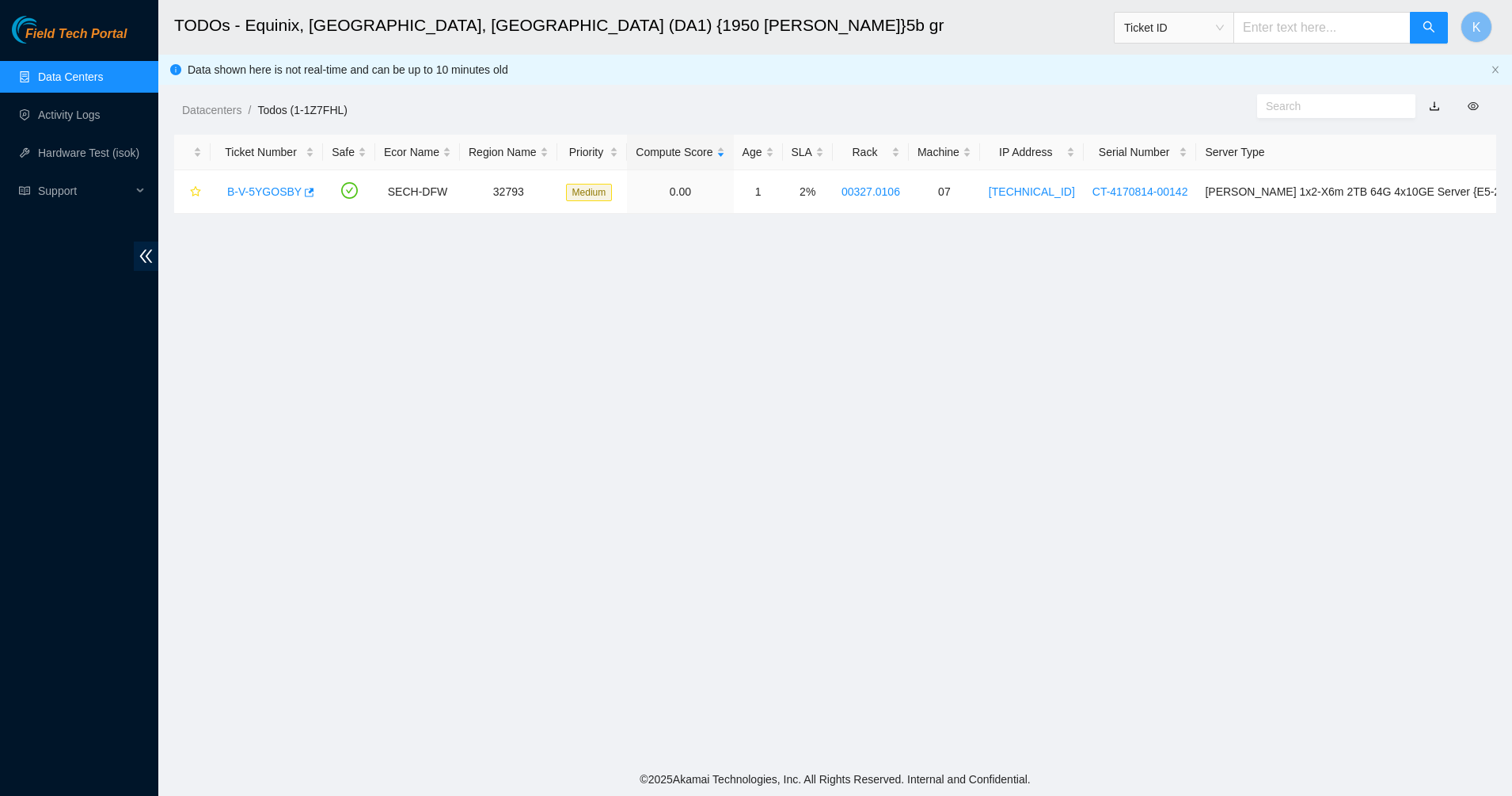
click at [66, 77] on link "Data Centers" at bounding box center [71, 77] width 65 height 13
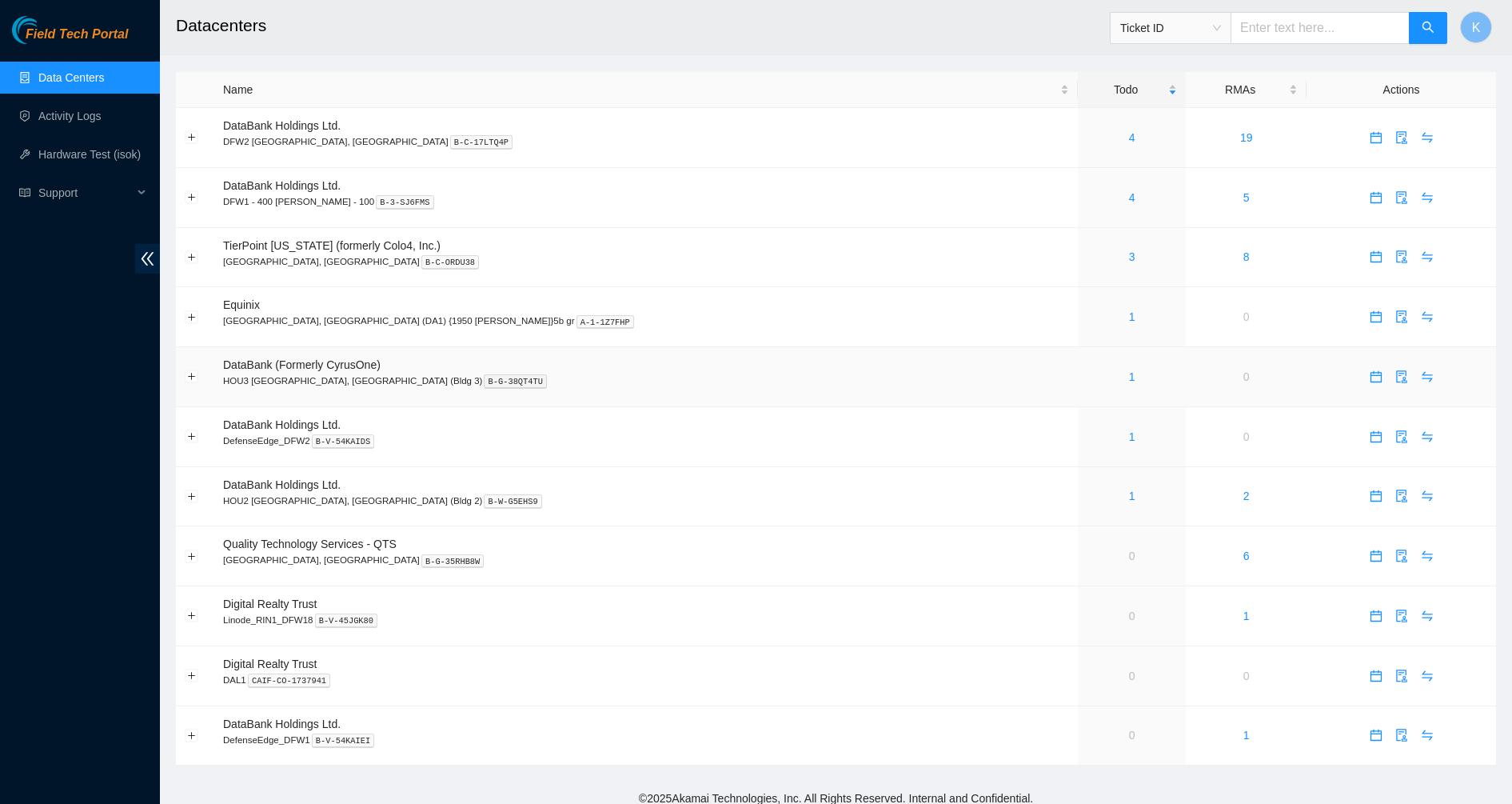
click at [1086, 384] on div "1" at bounding box center [1131, 377] width 90 height 17
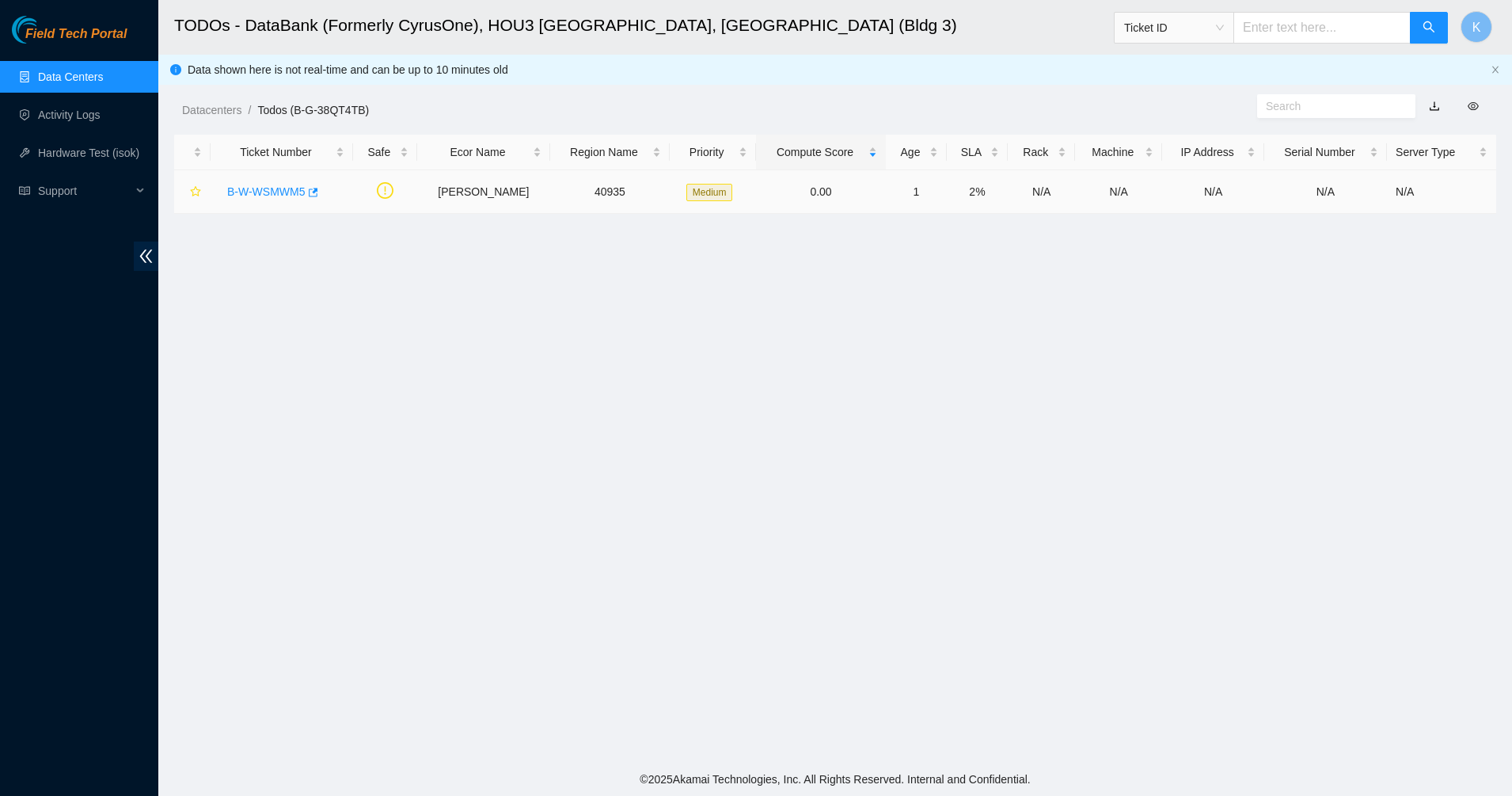
click at [281, 188] on link "B-W-WSMWM5" at bounding box center [266, 191] width 78 height 13
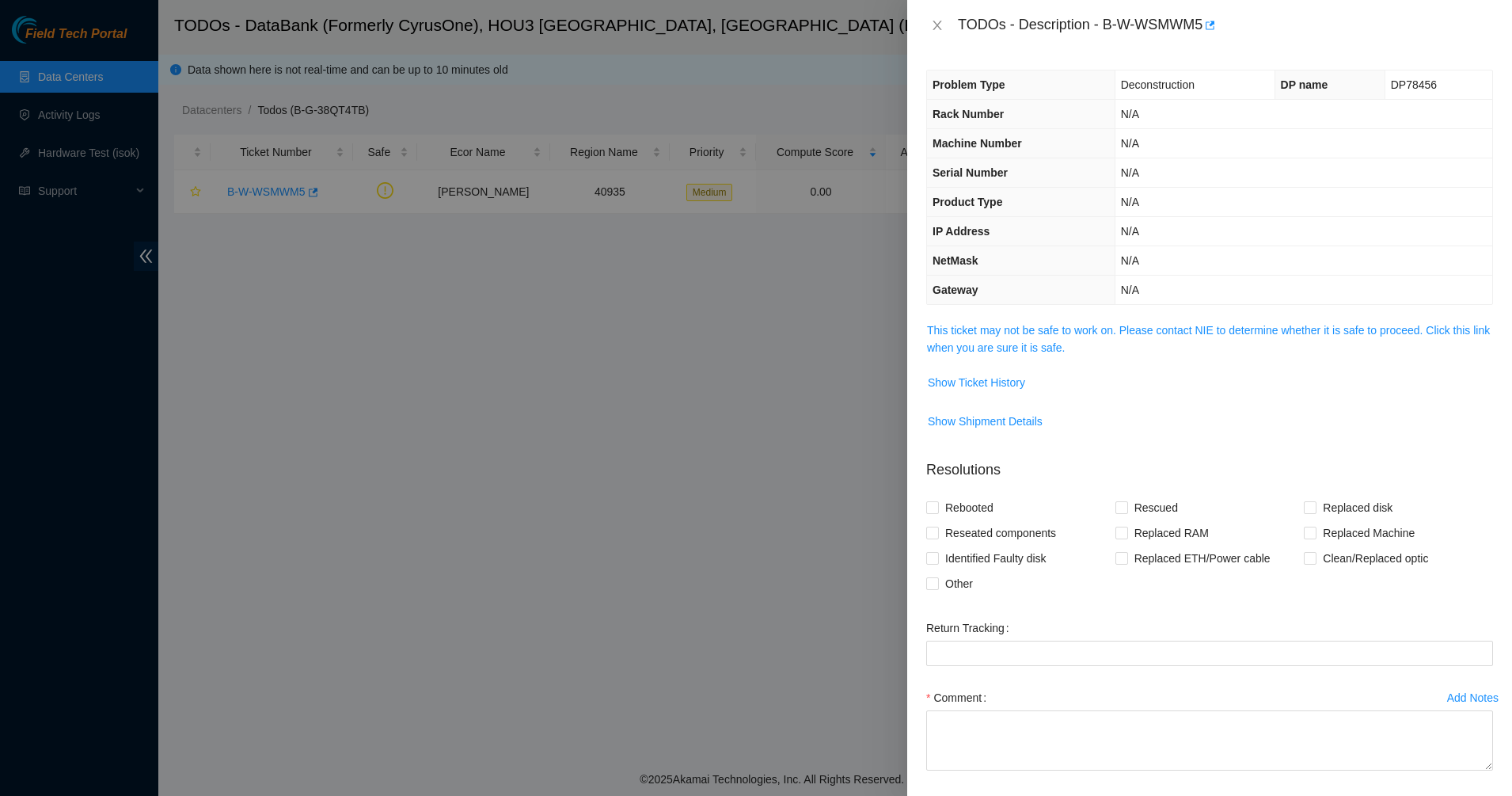
click at [1010, 339] on span "This ticket may not be safe to work on. Please contact NIE to determine whether…" at bounding box center [1209, 339] width 565 height 35
click at [1017, 348] on link "This ticket may not be safe to work on. Please contact NIE to determine whether…" at bounding box center [1208, 339] width 563 height 30
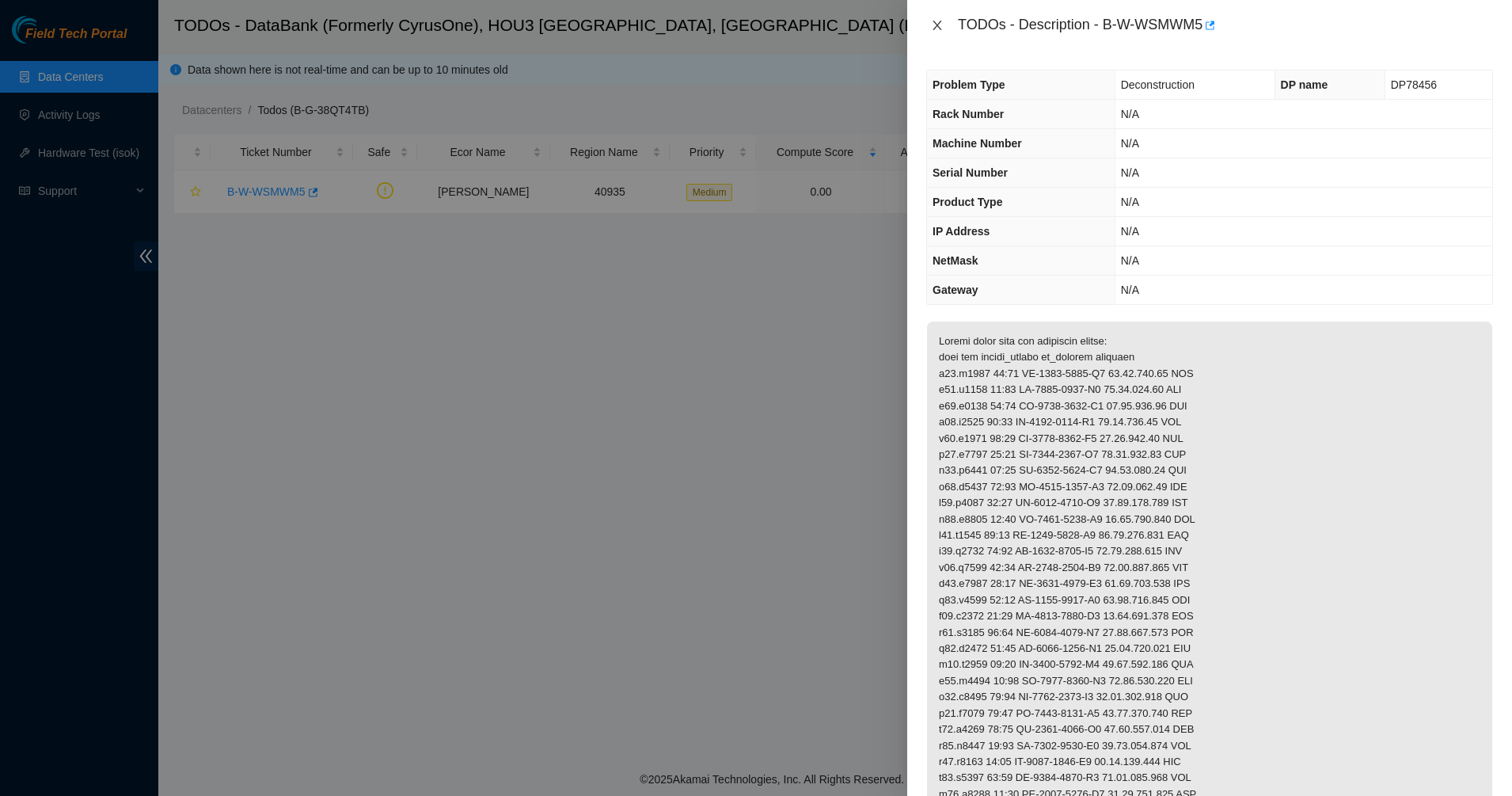
click at [938, 26] on icon "close" at bounding box center [936, 25] width 9 height 9
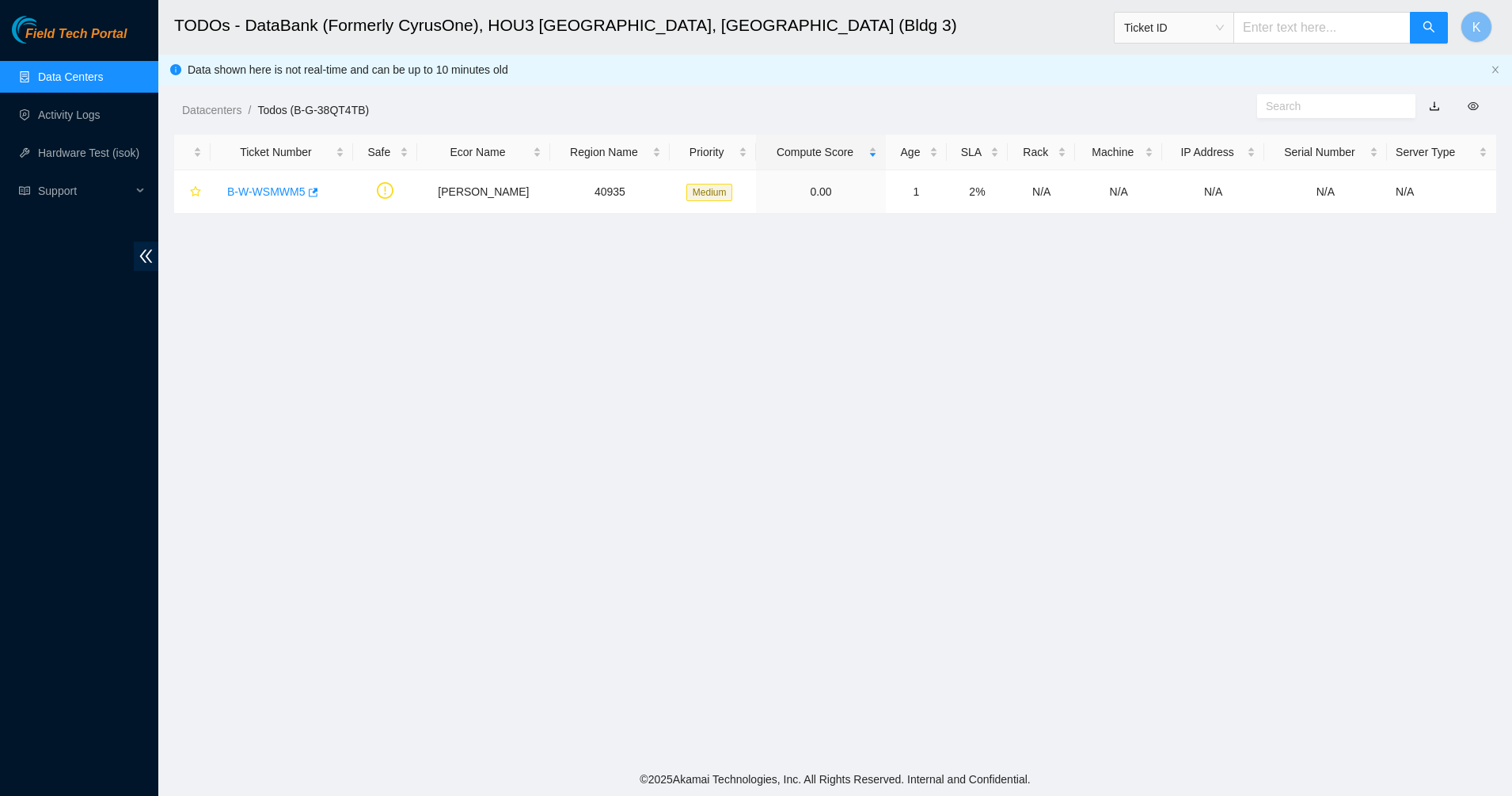
click at [46, 73] on link "Data Centers" at bounding box center [71, 77] width 65 height 13
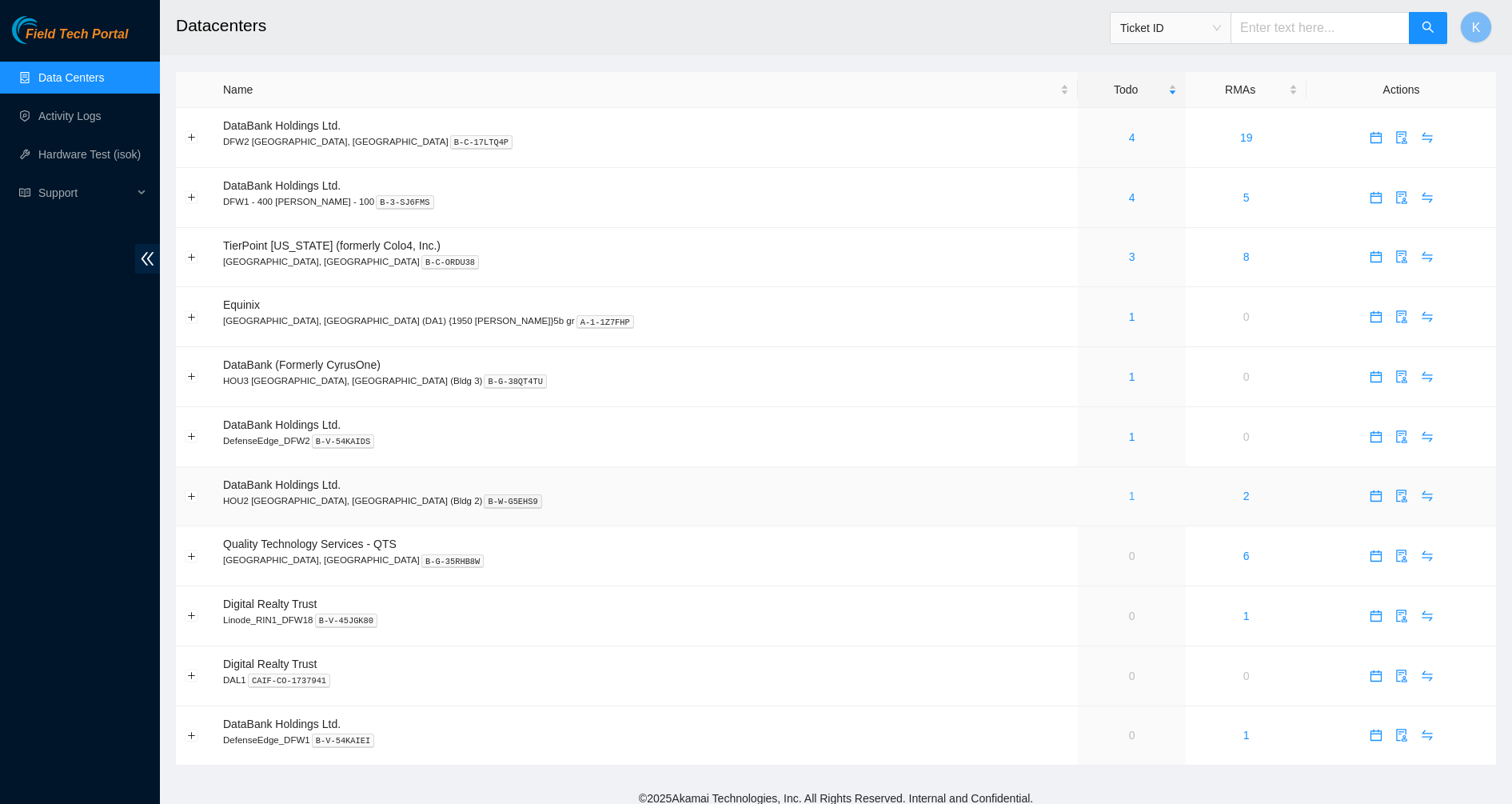
click at [1129, 497] on link "1" at bounding box center [1131, 495] width 6 height 13
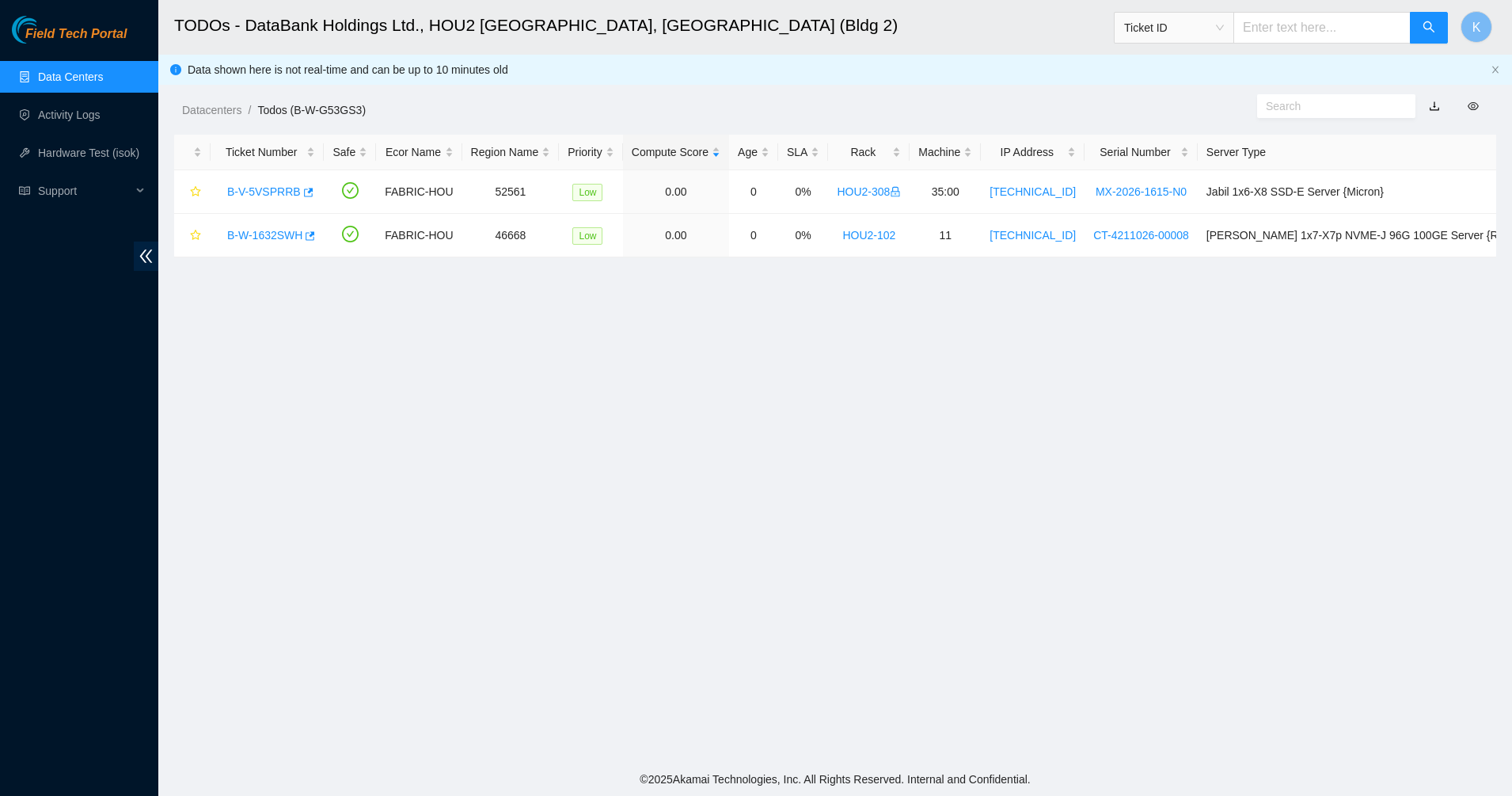
click at [52, 71] on link "Data Centers" at bounding box center [71, 77] width 65 height 13
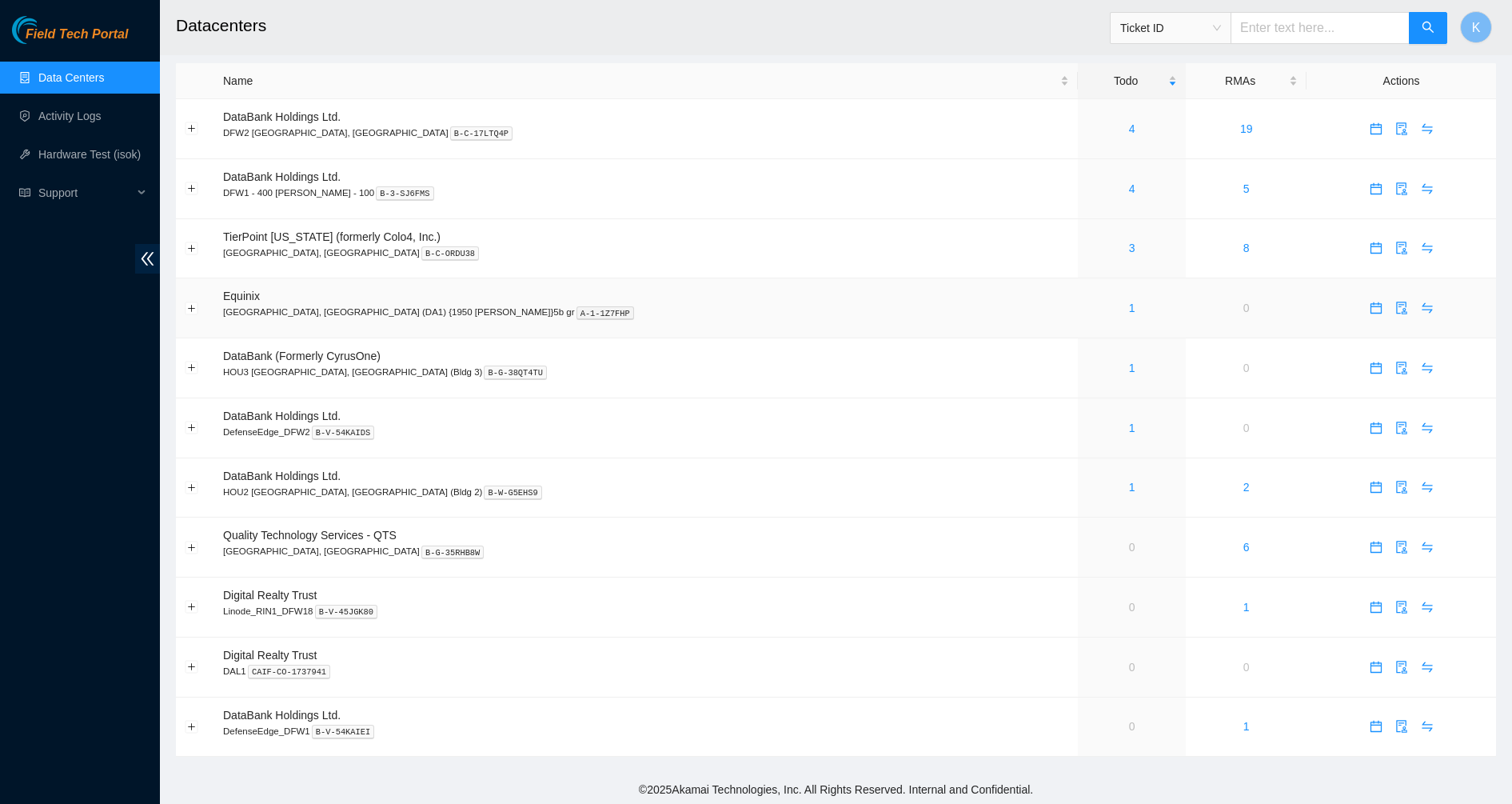
scroll to position [11, 0]
click at [84, 503] on div "Field Tech Portal Data Centers Activity Logs Hardware Test (isok) Support" at bounding box center [80, 410] width 160 height 788
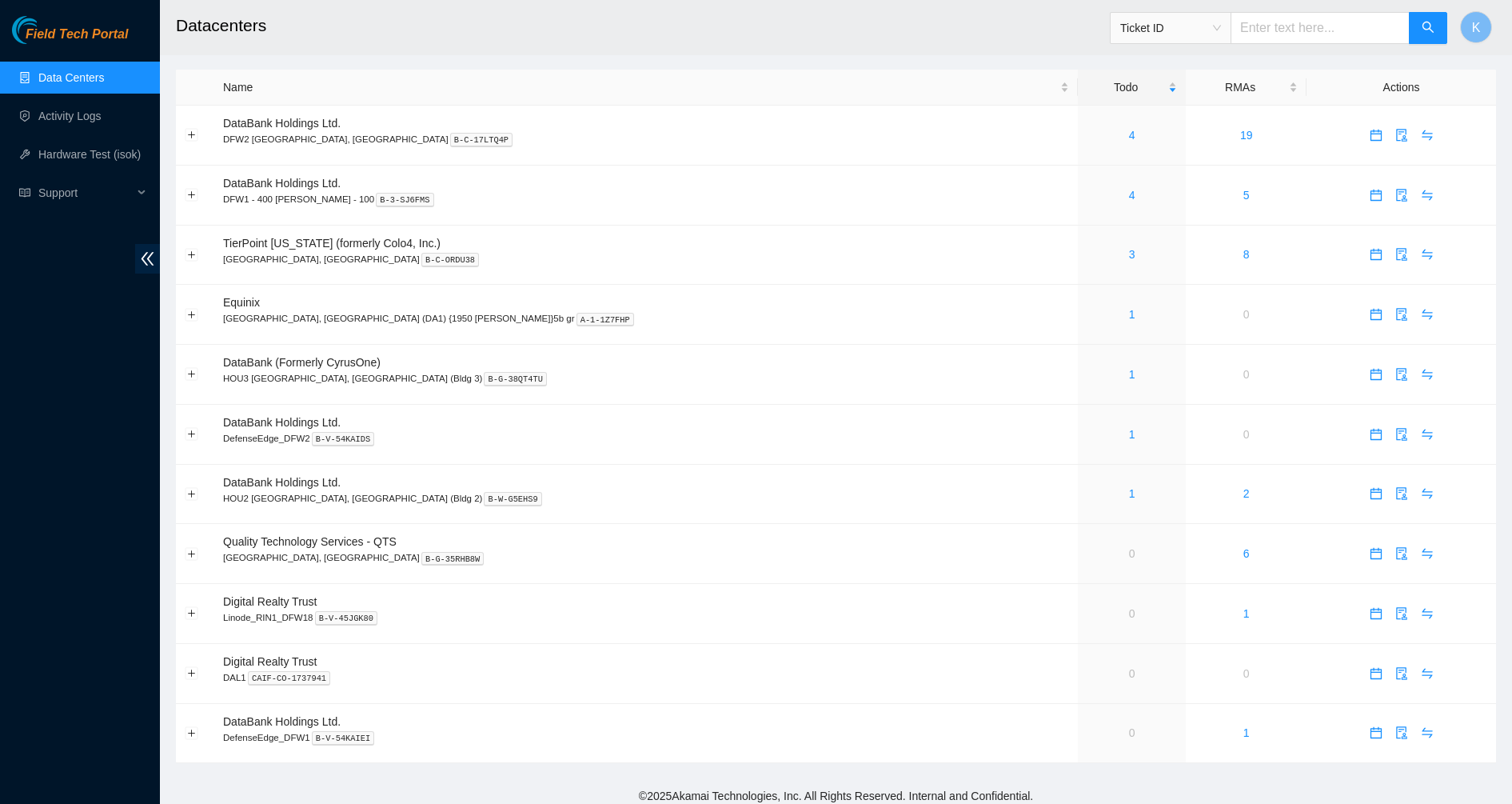
scroll to position [0, 0]
